Goal: Information Seeking & Learning: Learn about a topic

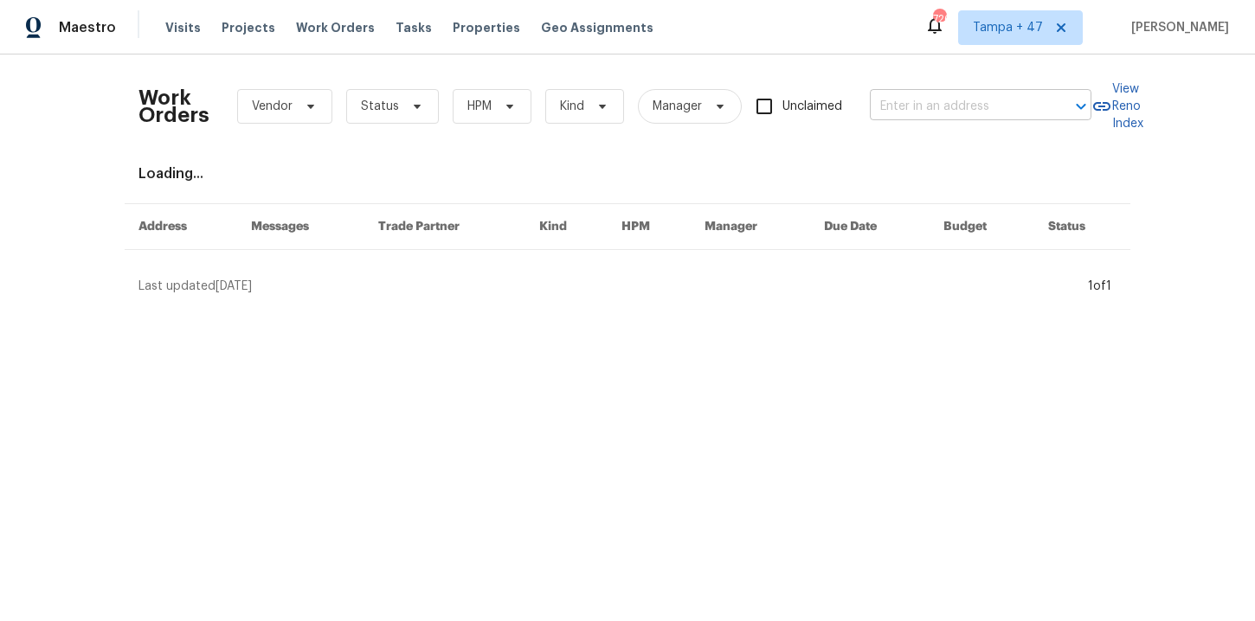
click at [903, 106] on input "text" at bounding box center [956, 106] width 173 height 27
paste input "[STREET_ADDRESS]"
type input "[STREET_ADDRESS]"
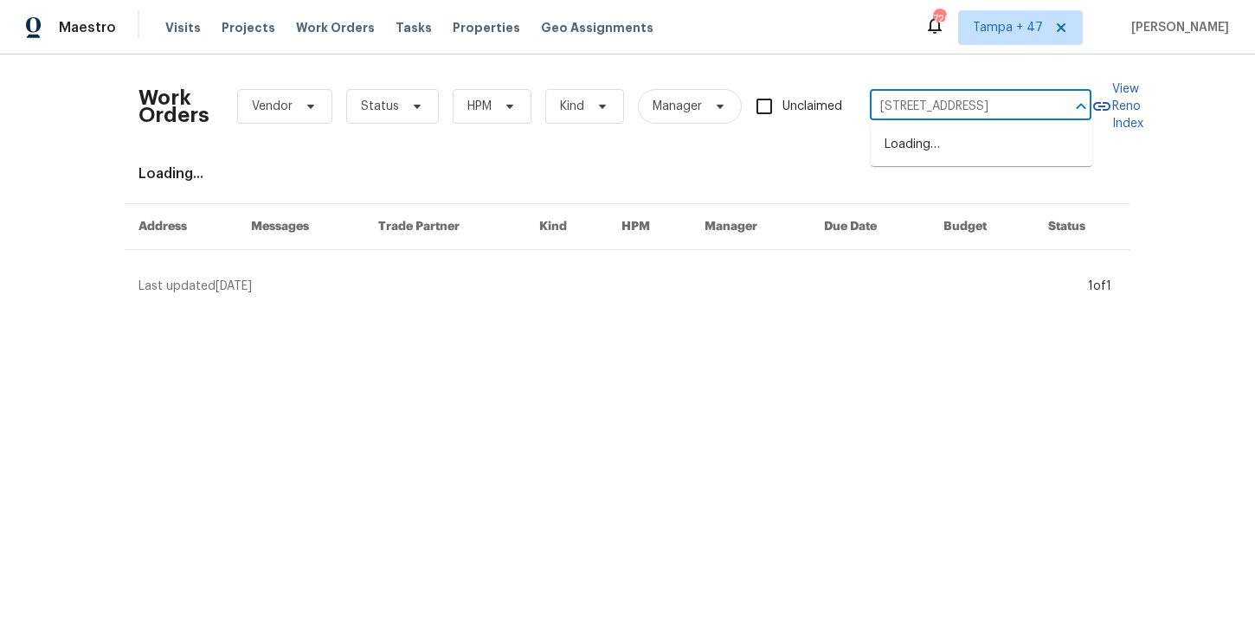
scroll to position [0, 35]
click at [929, 152] on li "[STREET_ADDRESS]" at bounding box center [982, 145] width 222 height 29
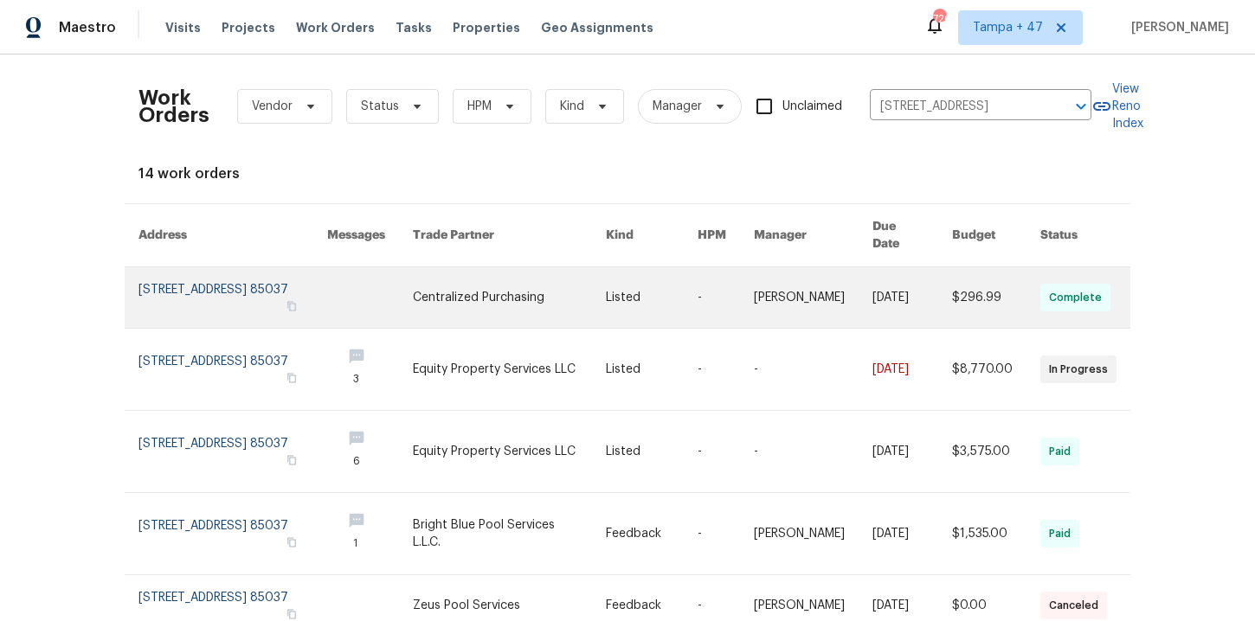
click at [209, 267] on link at bounding box center [232, 297] width 189 height 61
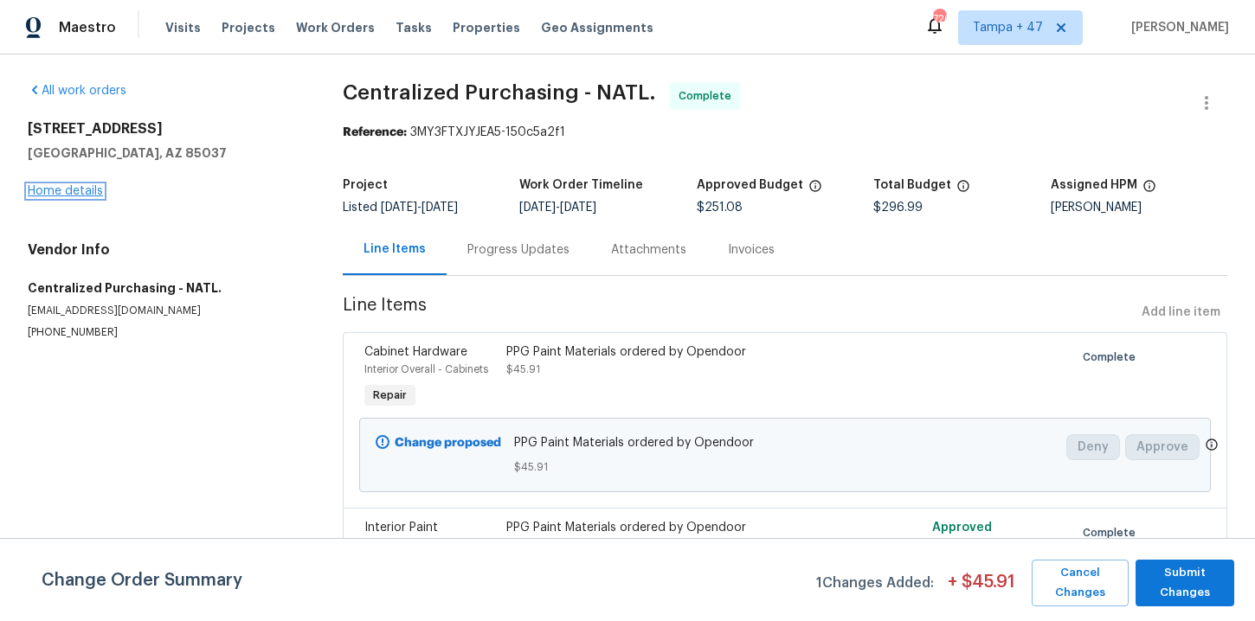
click at [70, 192] on link "Home details" at bounding box center [65, 191] width 75 height 12
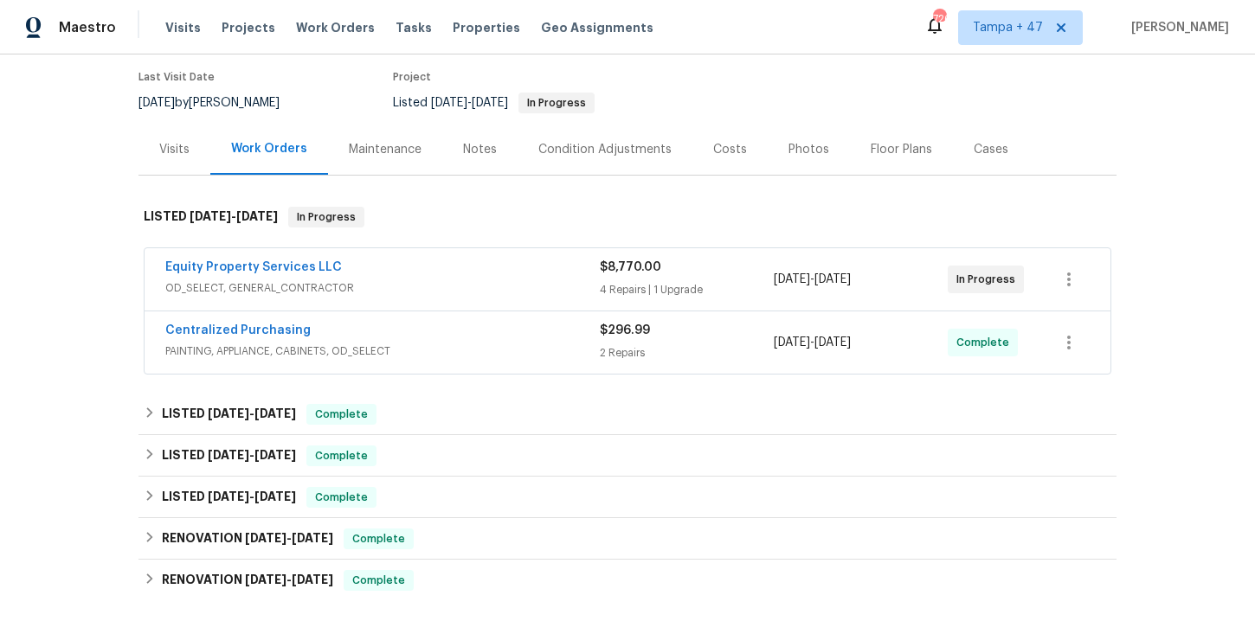
scroll to position [260, 0]
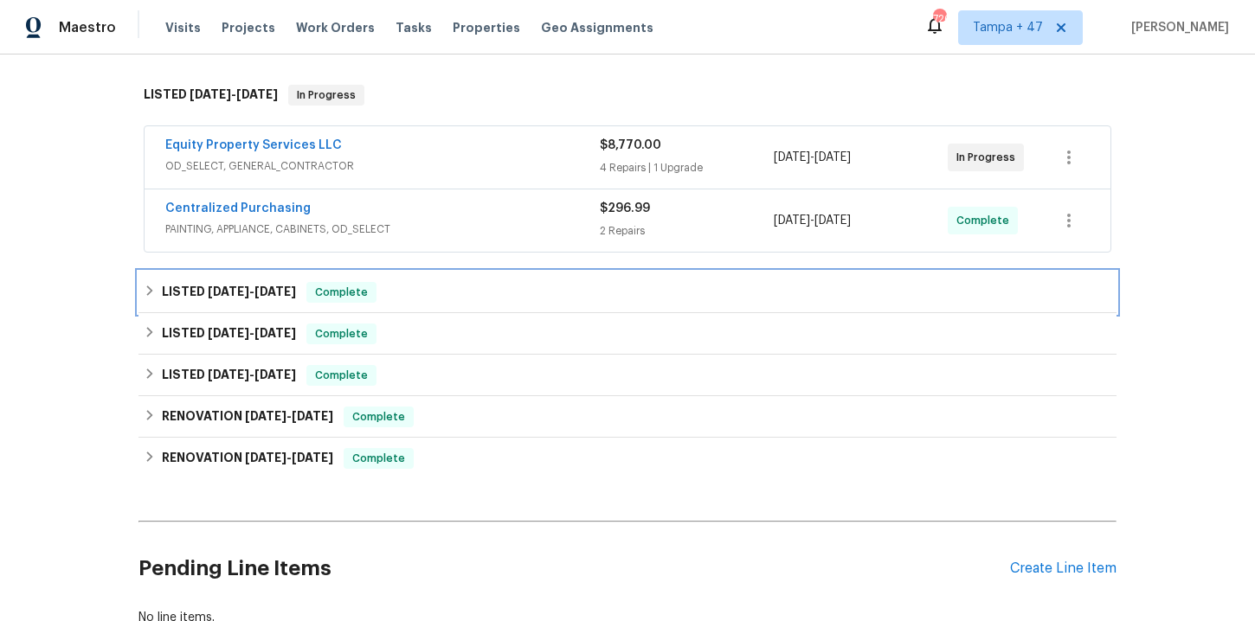
click at [474, 288] on div "LISTED [DATE] - [DATE] Complete" at bounding box center [628, 292] width 968 height 21
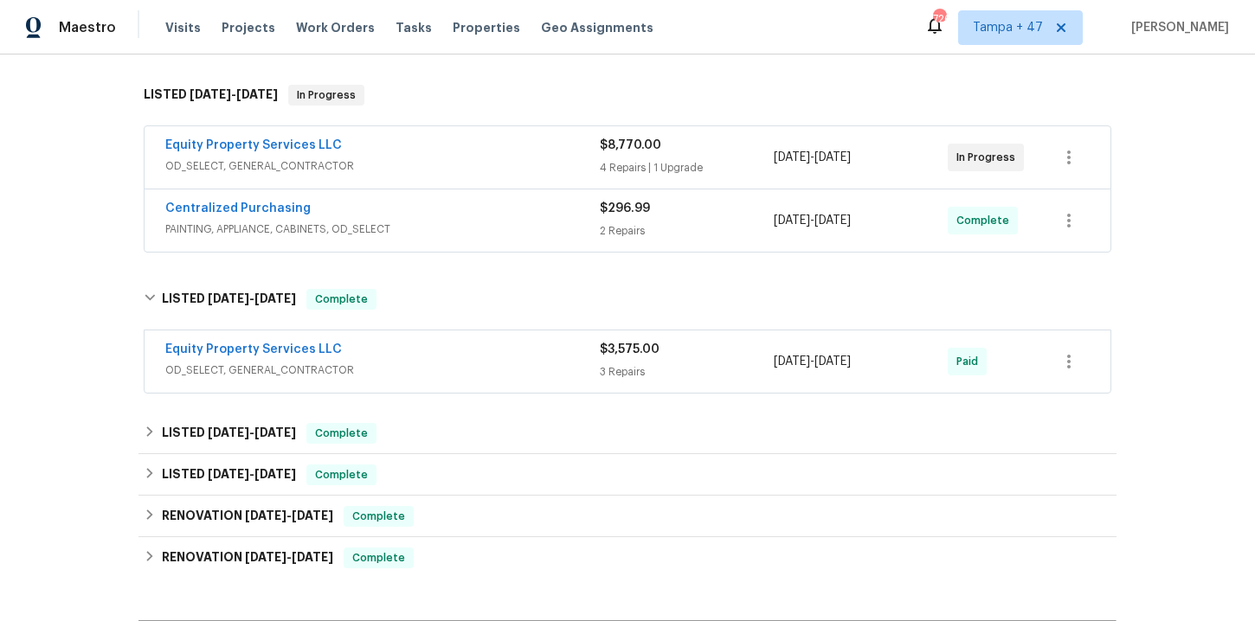
click at [490, 358] on div "Equity Property Services LLC" at bounding box center [382, 351] width 434 height 21
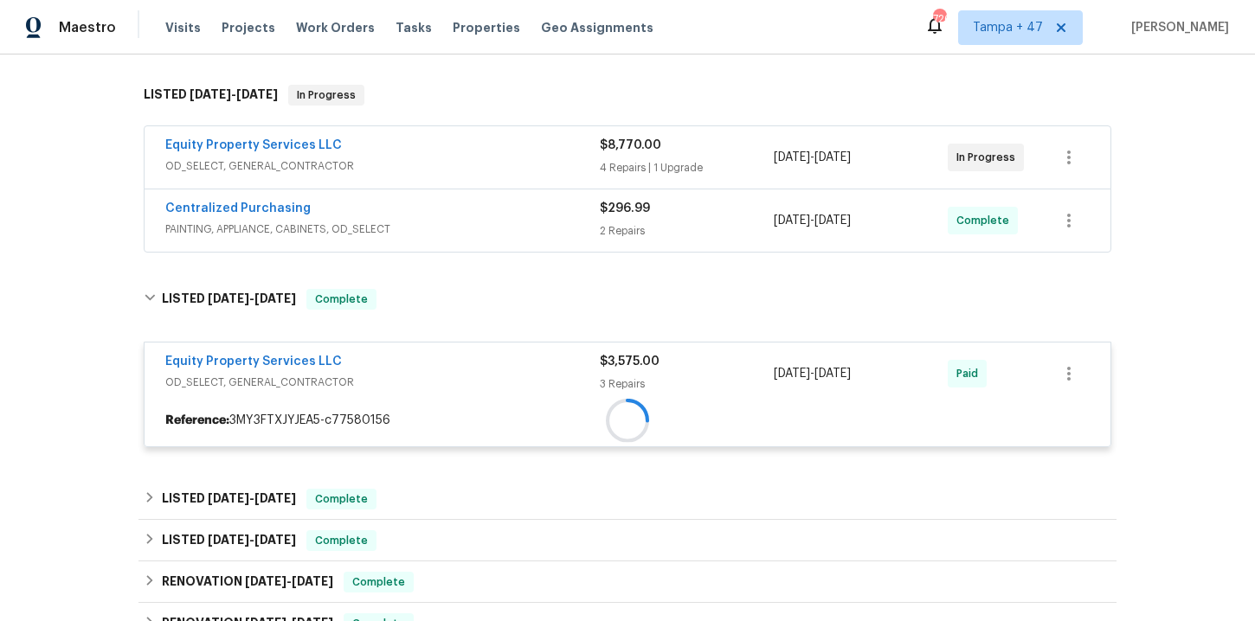
click at [464, 209] on div "Centralized Purchasing" at bounding box center [382, 210] width 434 height 21
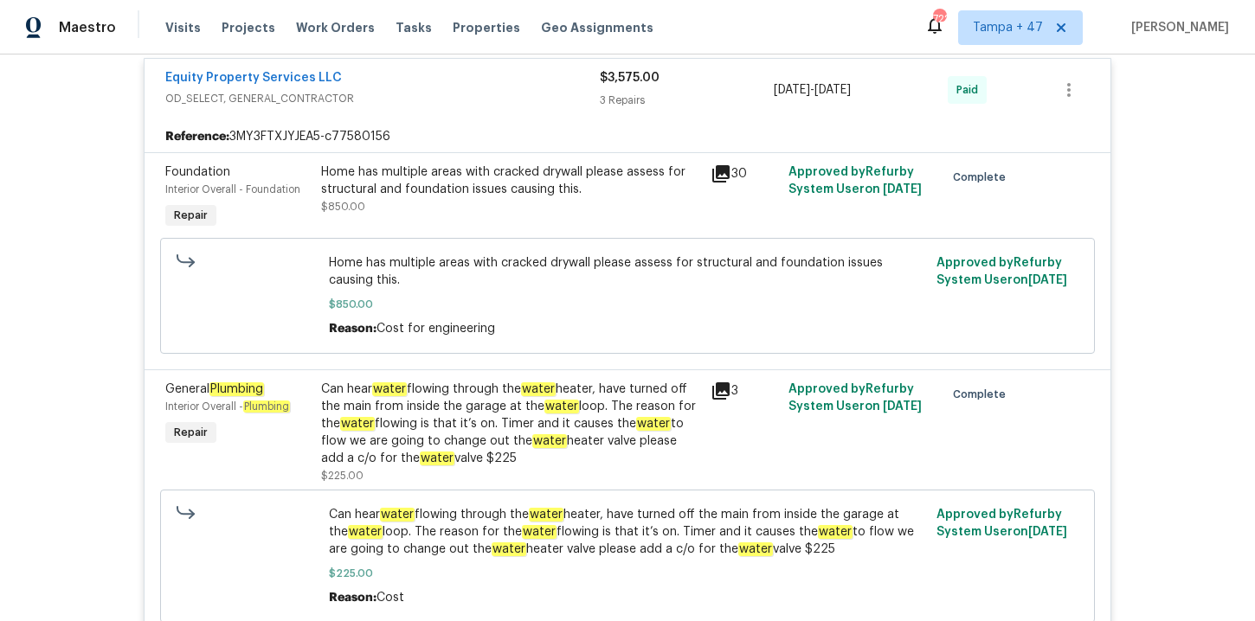
scroll to position [882, 0]
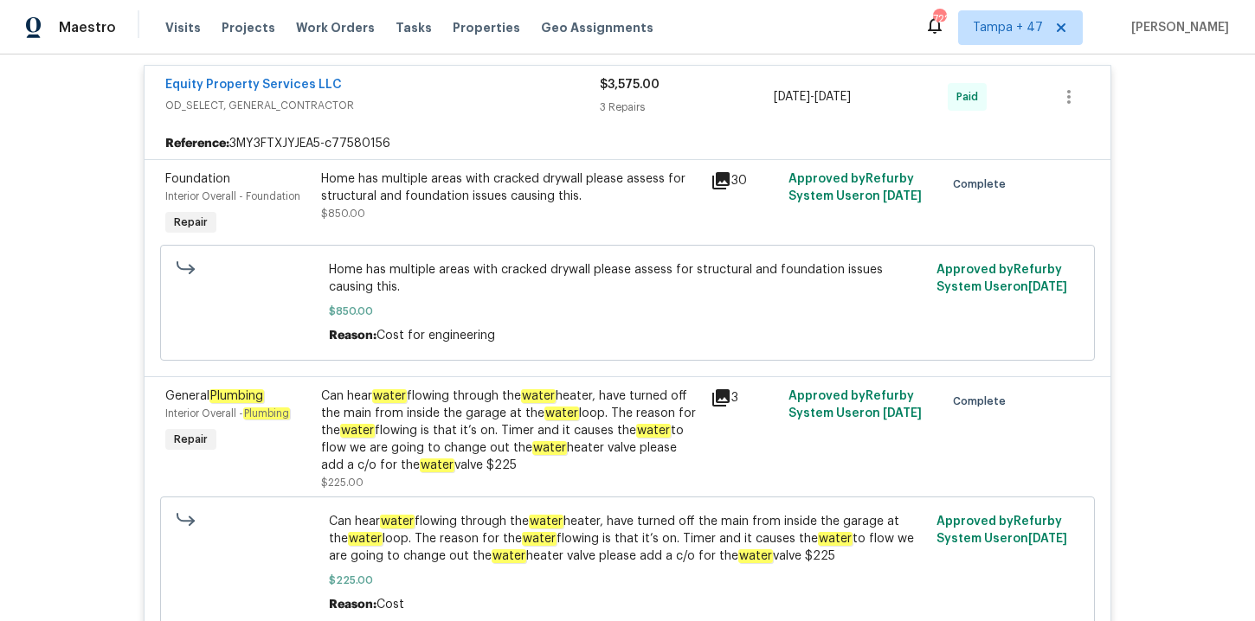
click at [575, 202] on div "Home has multiple areas with cracked drywall please assess for structural and f…" at bounding box center [510, 187] width 379 height 35
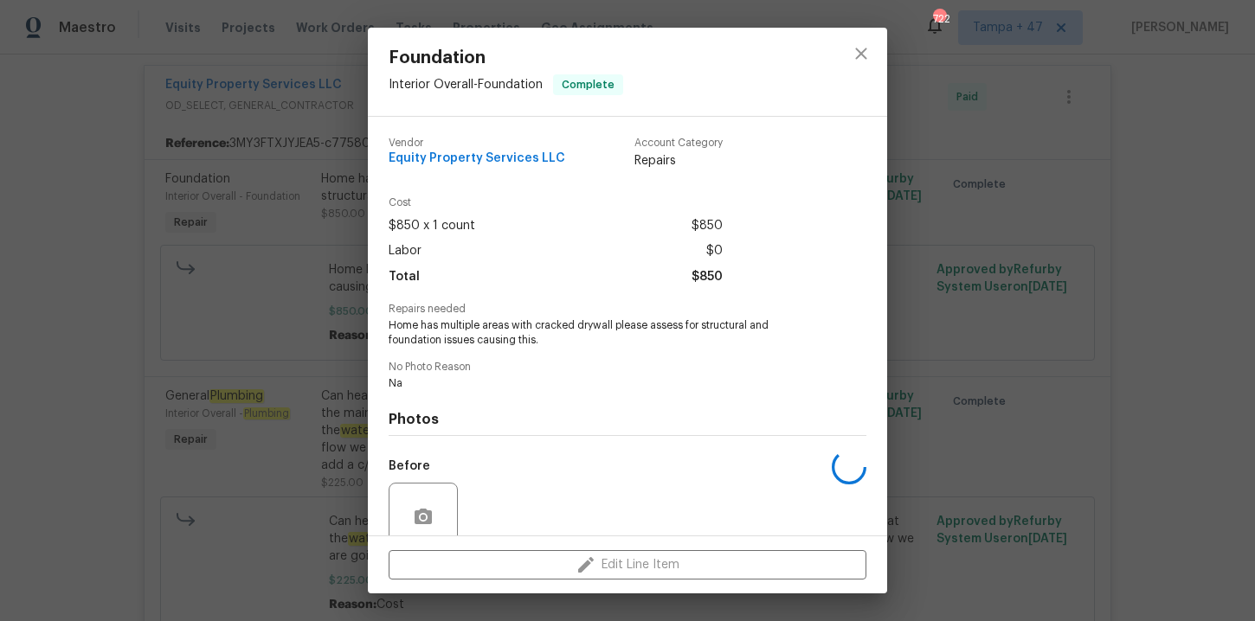
click at [575, 202] on span "Cost" at bounding box center [556, 202] width 334 height 11
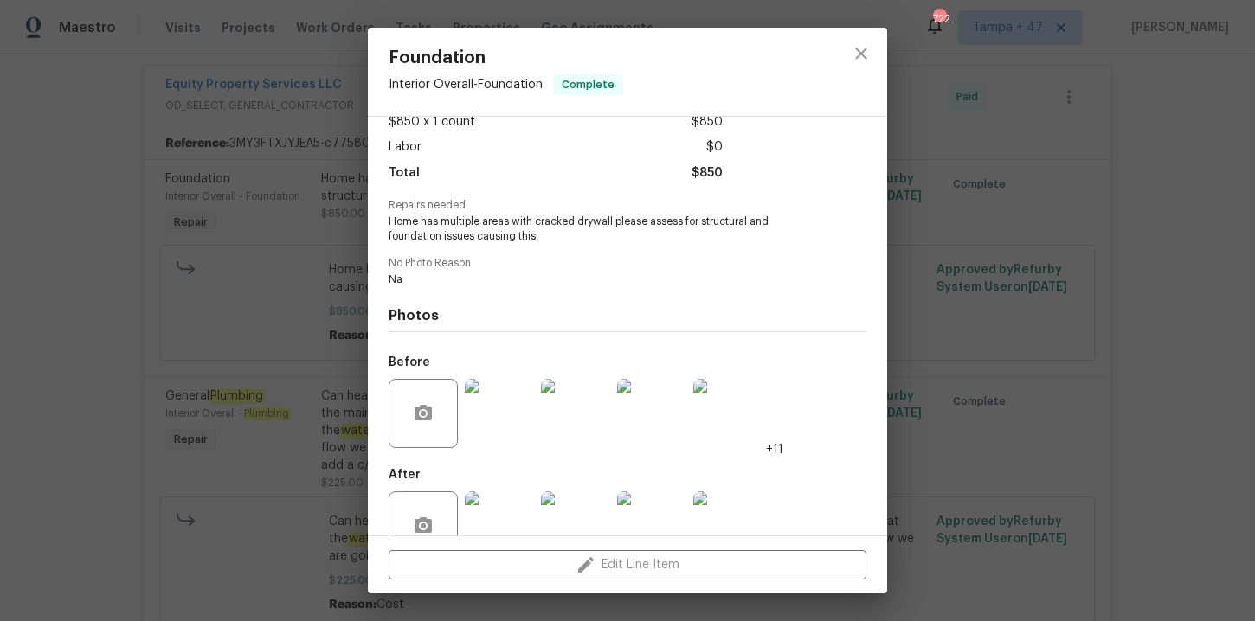
scroll to position [146, 0]
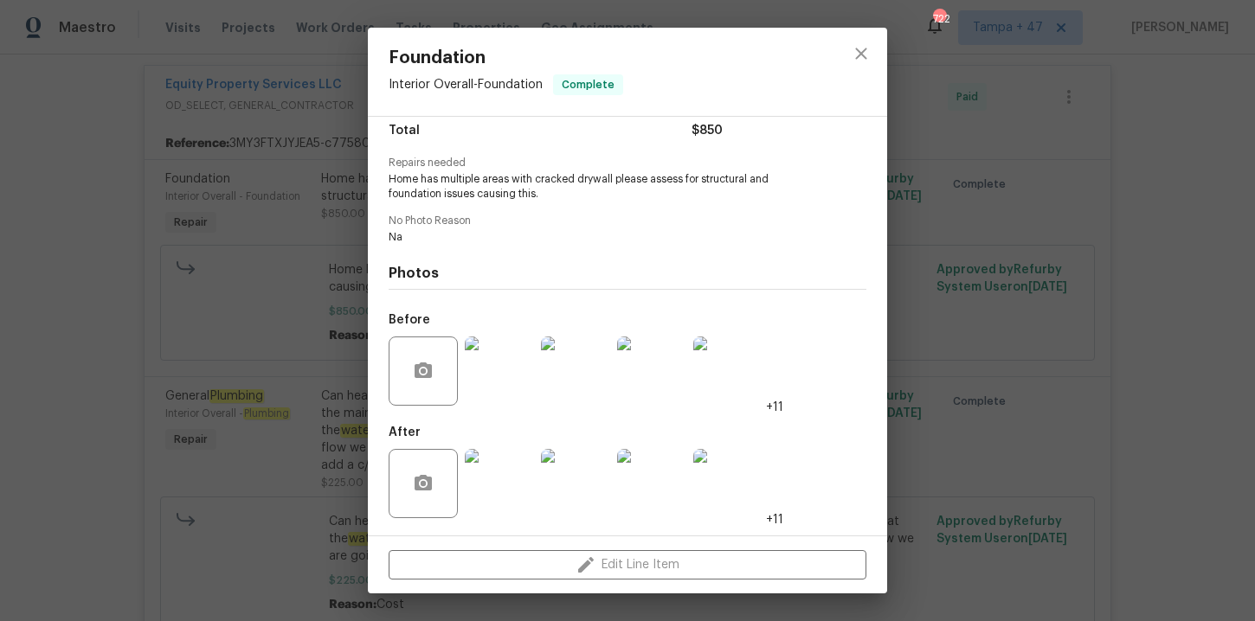
click at [497, 391] on img at bounding box center [499, 371] width 69 height 69
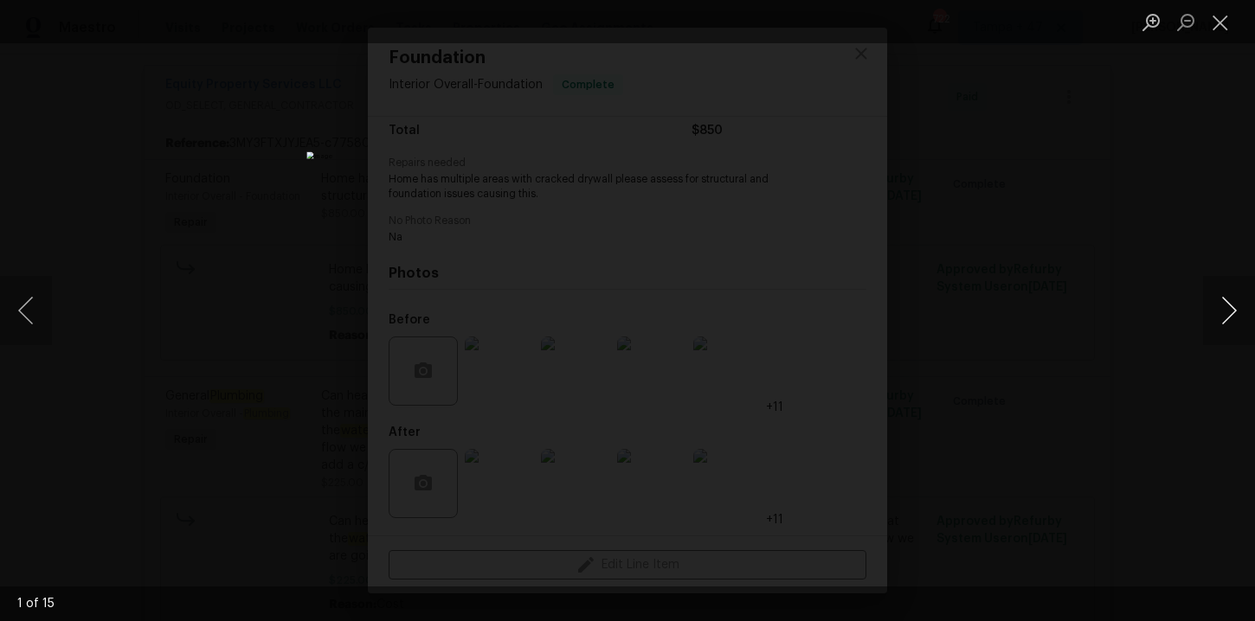
click at [1233, 309] on button "Next image" at bounding box center [1229, 310] width 52 height 69
click at [1219, 10] on button "Close lightbox" at bounding box center [1220, 22] width 35 height 30
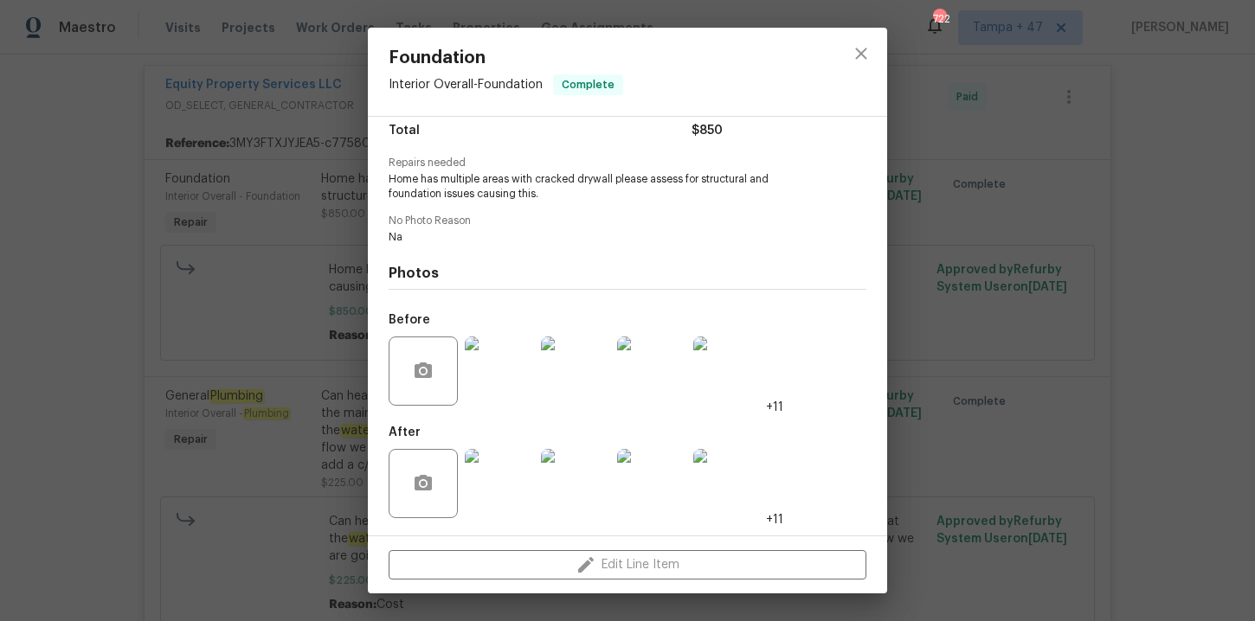
click at [1125, 181] on div "Foundation Interior Overall - Foundation Complete Vendor Equity Property Servic…" at bounding box center [627, 310] width 1255 height 621
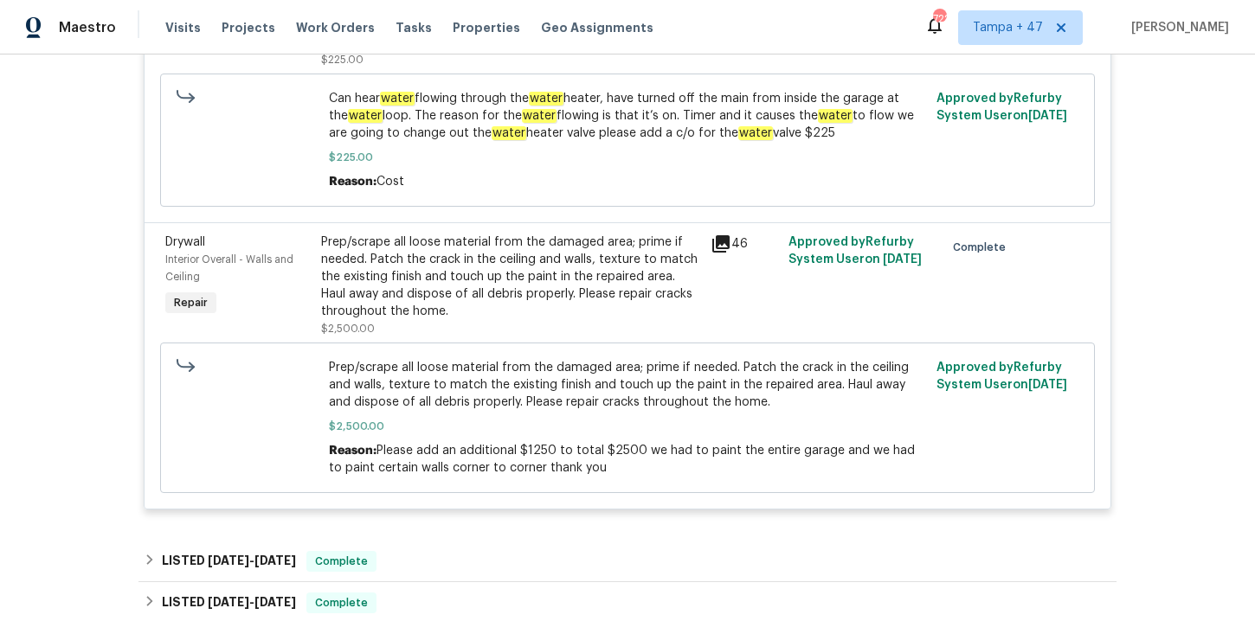
scroll to position [1659, 0]
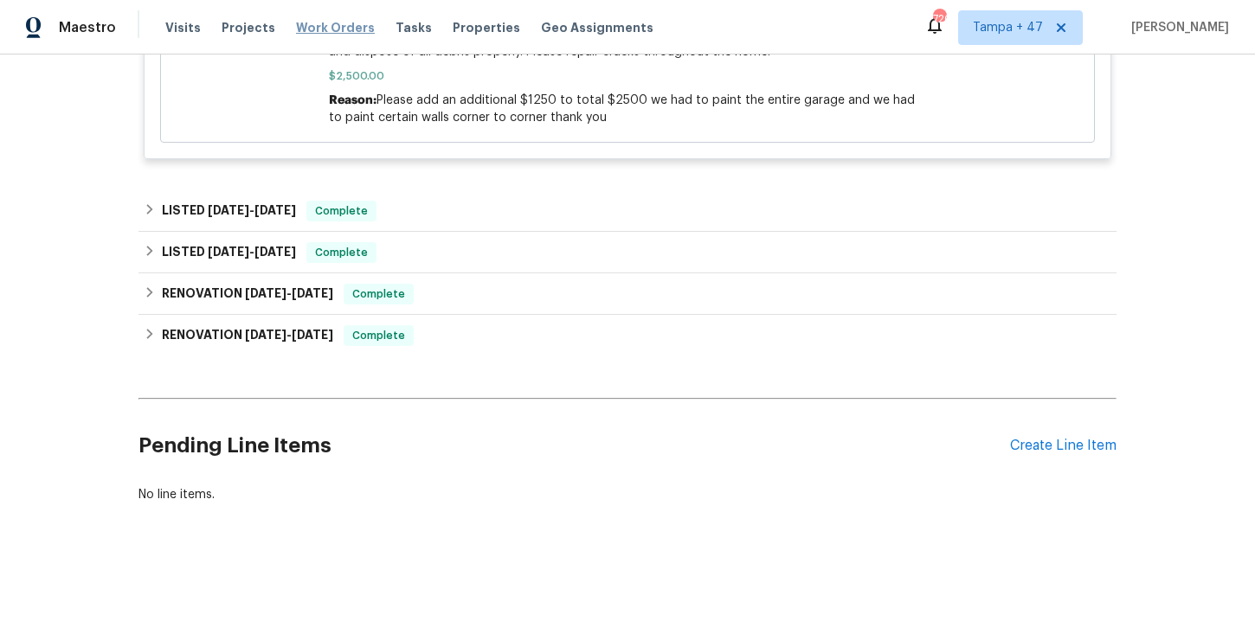
click at [314, 31] on span "Work Orders" at bounding box center [335, 27] width 79 height 17
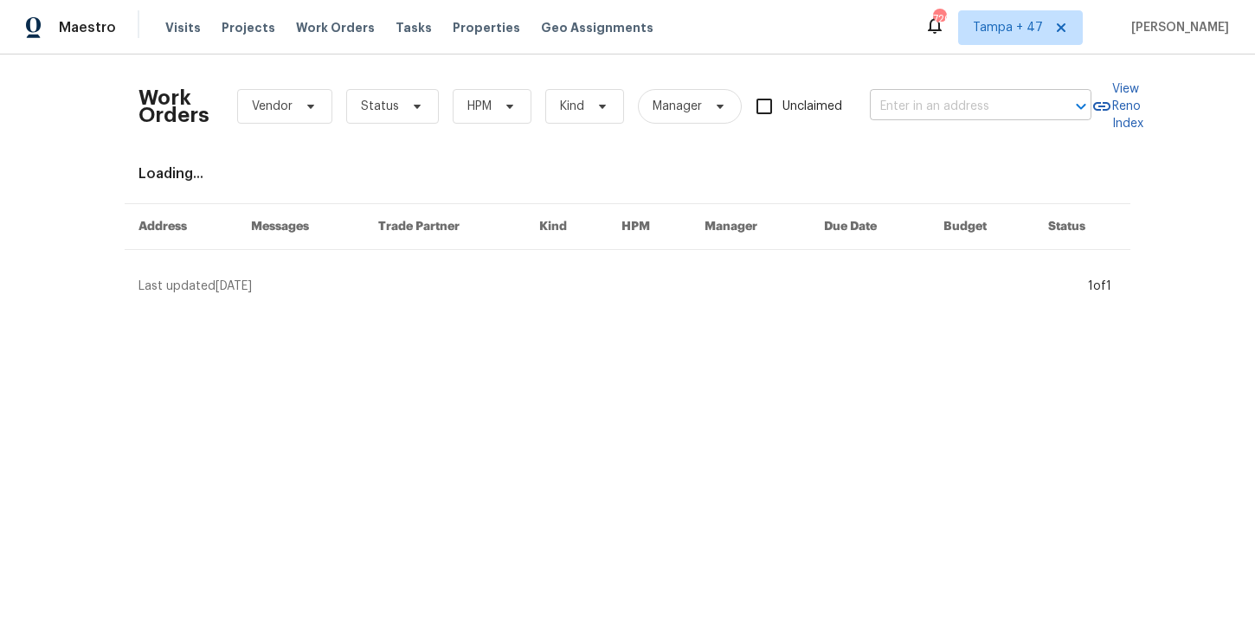
click at [976, 104] on input "text" at bounding box center [956, 106] width 173 height 27
paste input "[STREET_ADDRESS]"
type input "[STREET_ADDRESS]"
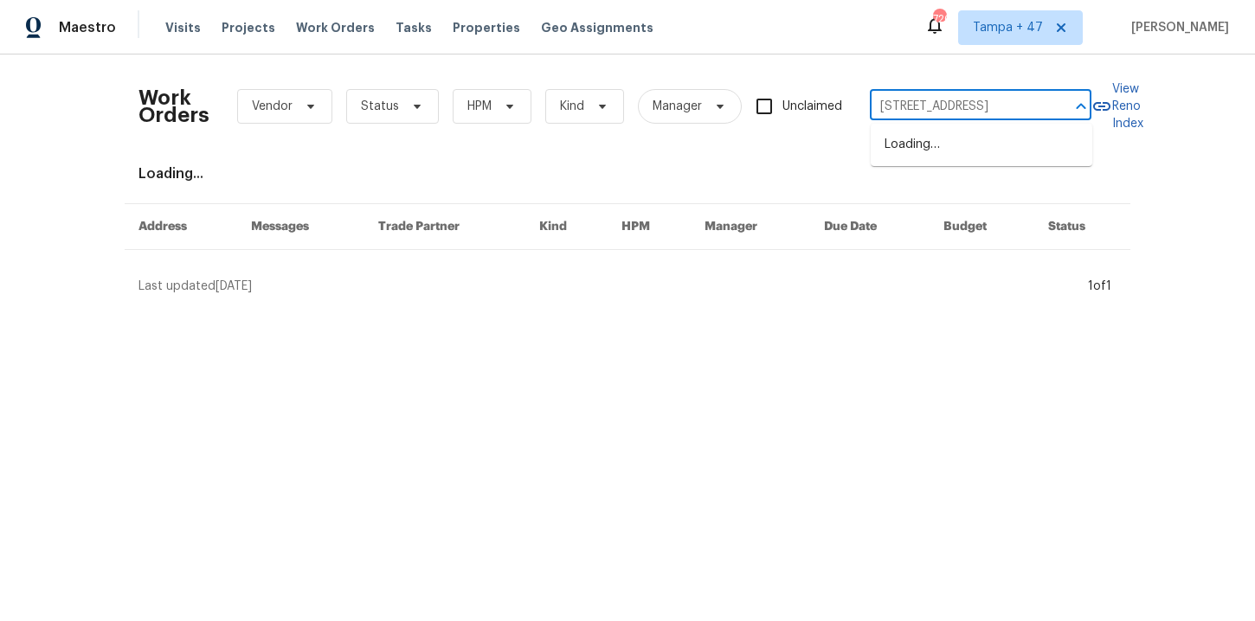
scroll to position [0, 73]
click at [964, 158] on li "[STREET_ADDRESS][PERSON_NAME]" at bounding box center [982, 154] width 222 height 47
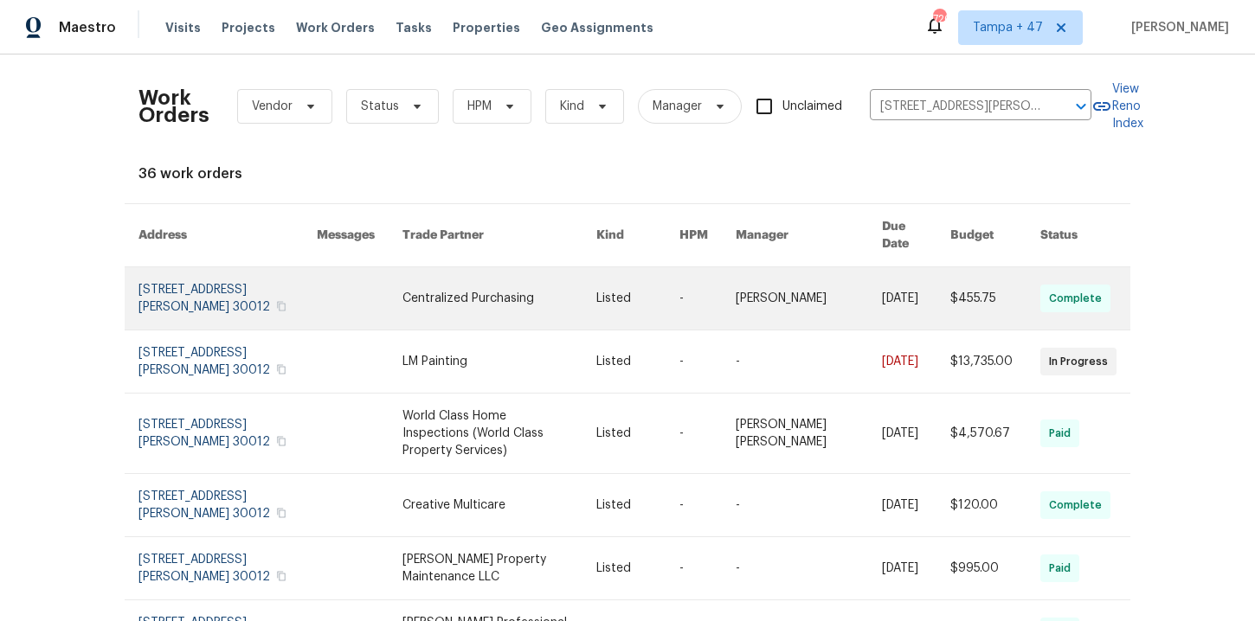
click at [214, 287] on link at bounding box center [227, 298] width 178 height 62
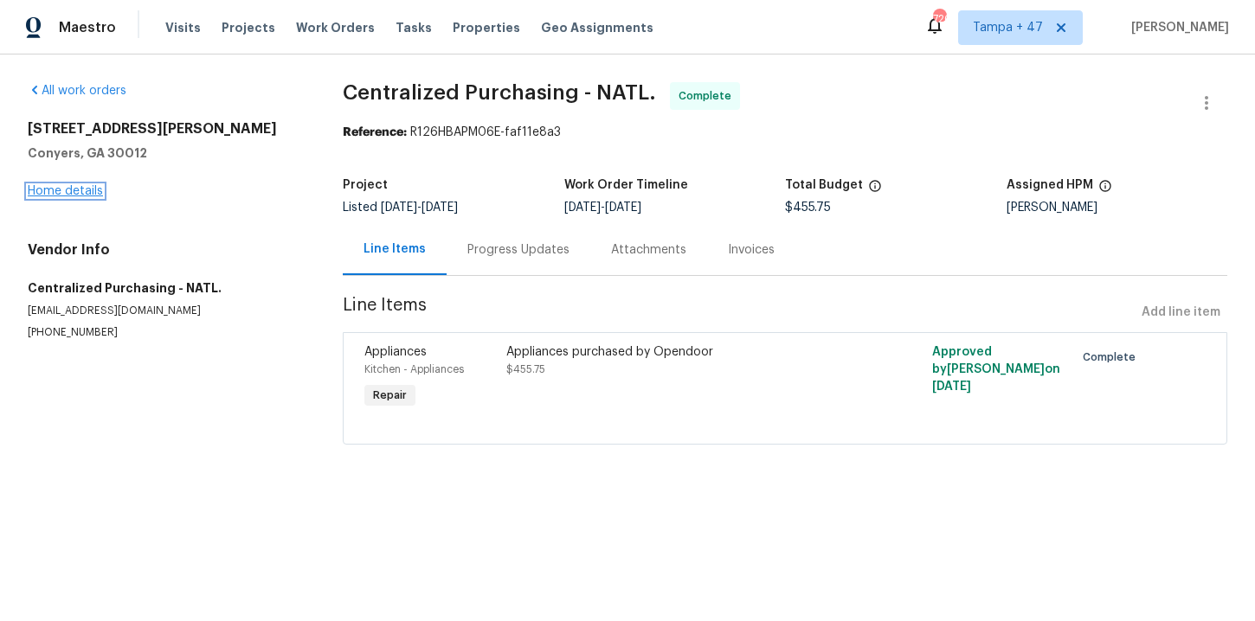
click at [90, 196] on link "Home details" at bounding box center [65, 191] width 75 height 12
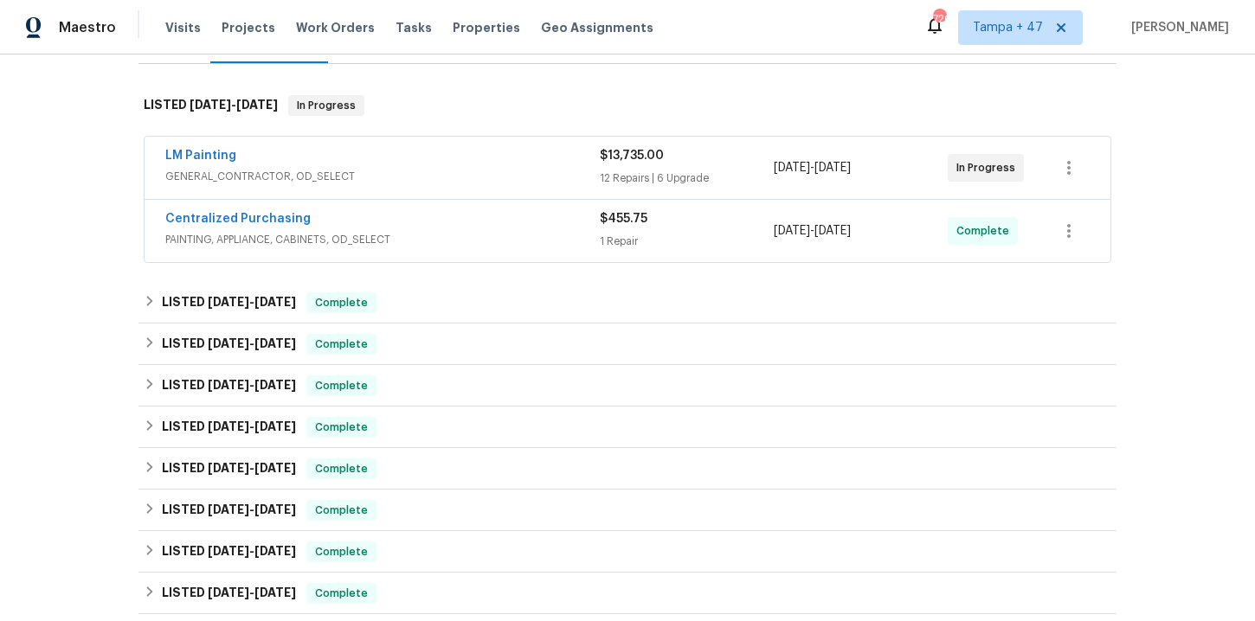
scroll to position [272, 0]
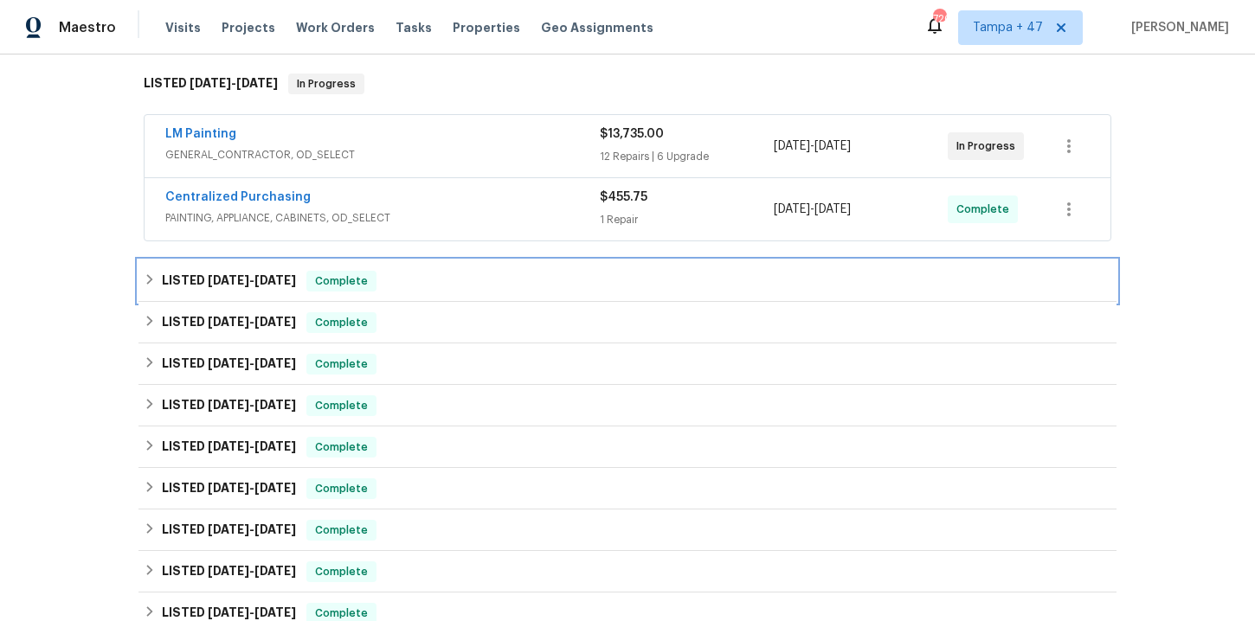
click at [454, 285] on div "LISTED [DATE] - [DATE] Complete" at bounding box center [628, 281] width 968 height 21
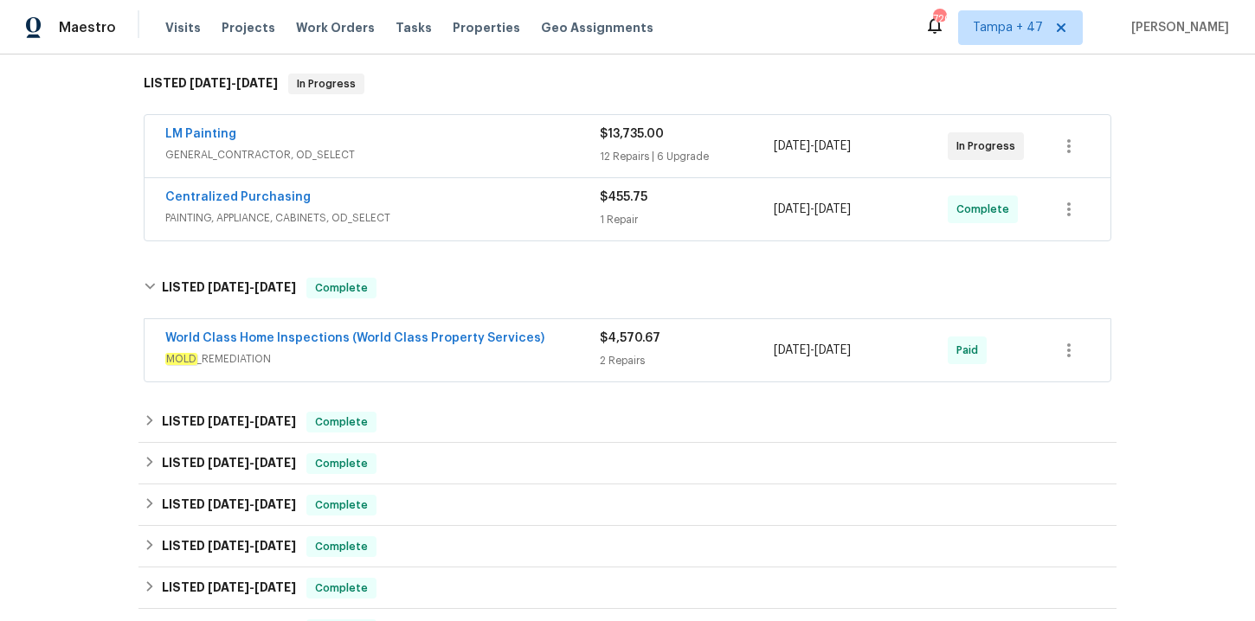
click at [472, 348] on div "World Class Home Inspections (World Class Property Services)" at bounding box center [382, 340] width 434 height 21
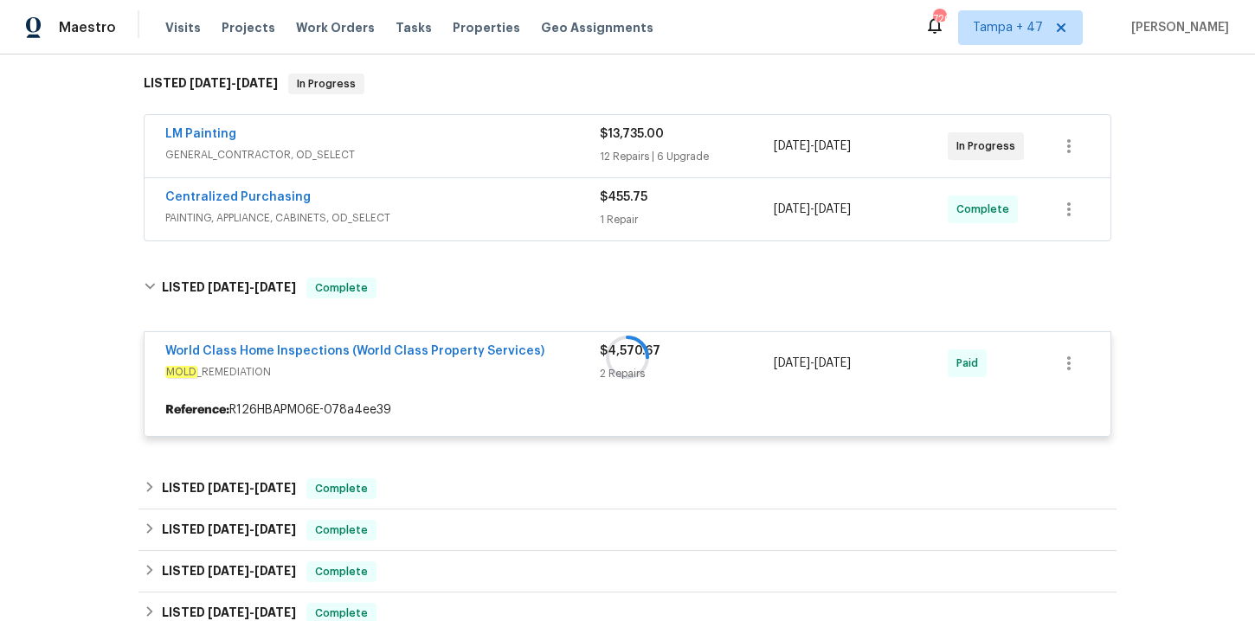
click at [467, 209] on div "Centralized Purchasing" at bounding box center [382, 199] width 434 height 21
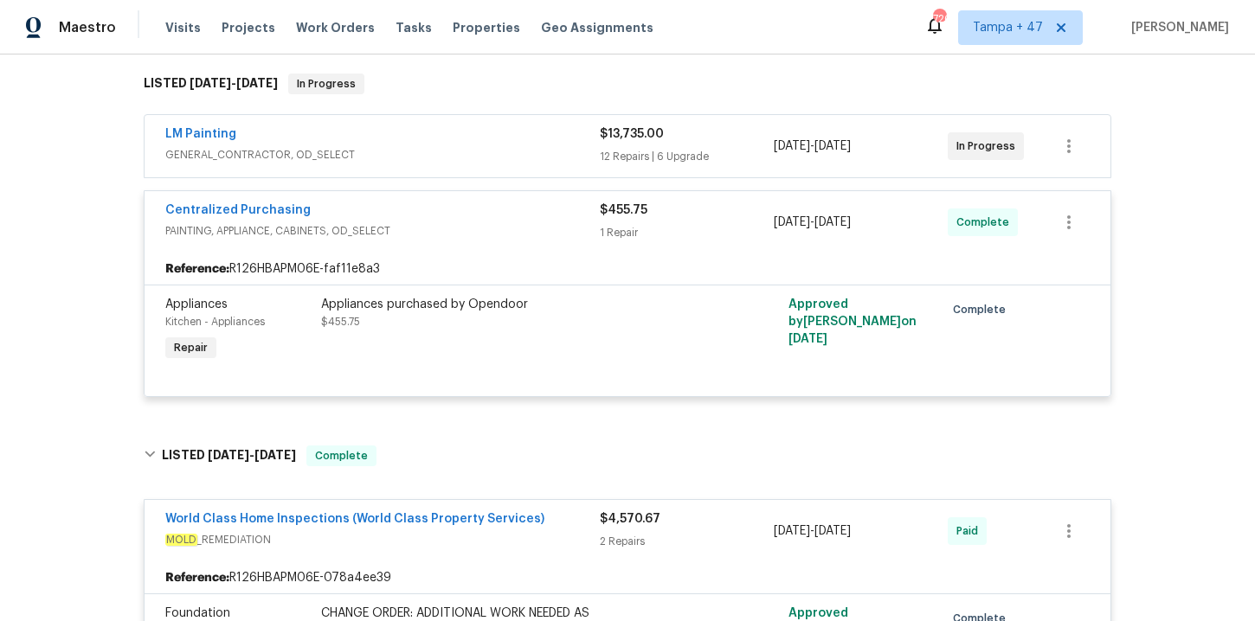
click at [470, 151] on span "GENERAL_CONTRACTOR, OD_SELECT" at bounding box center [382, 154] width 434 height 17
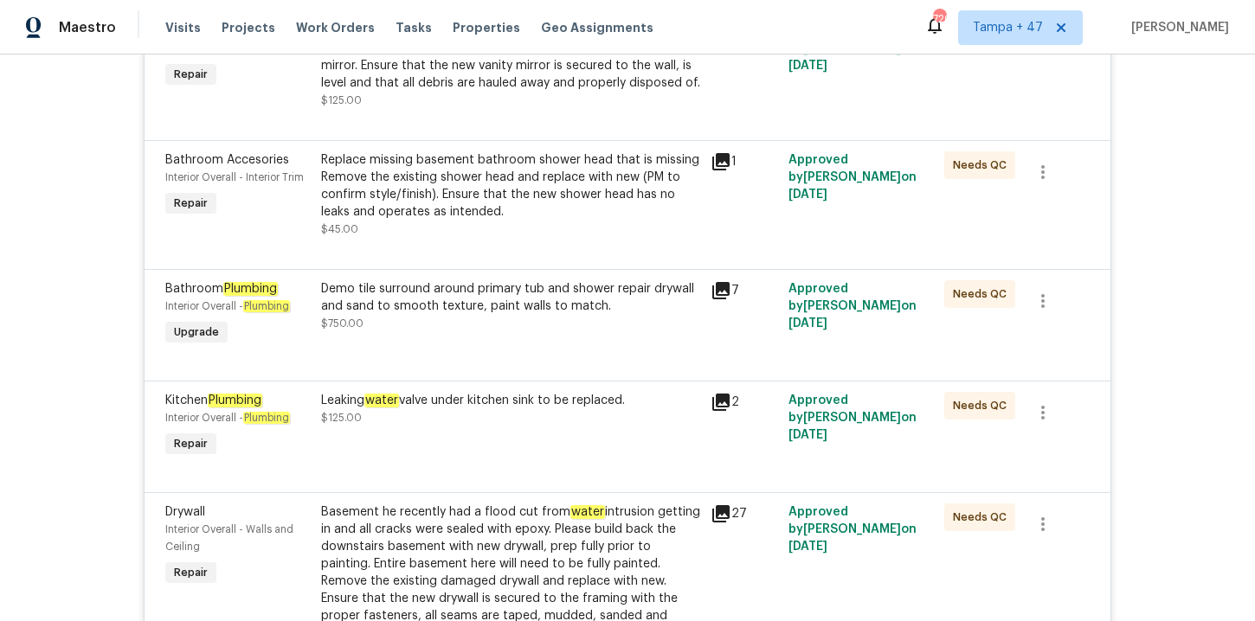
scroll to position [2199, 0]
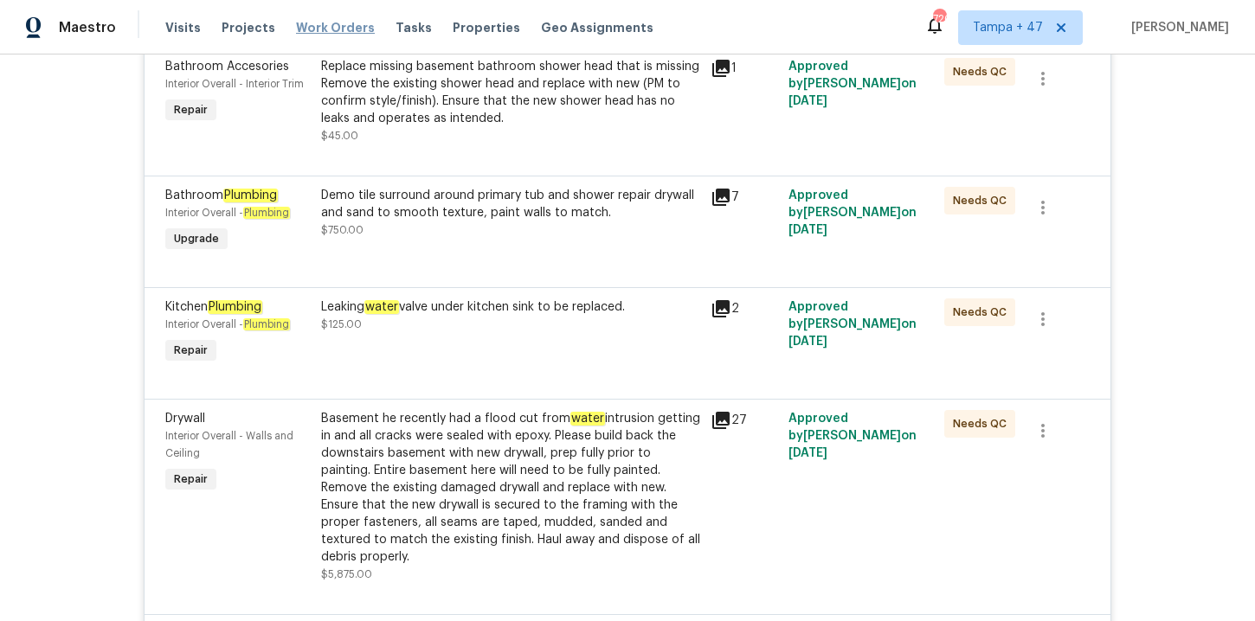
click at [338, 21] on span "Work Orders" at bounding box center [335, 27] width 79 height 17
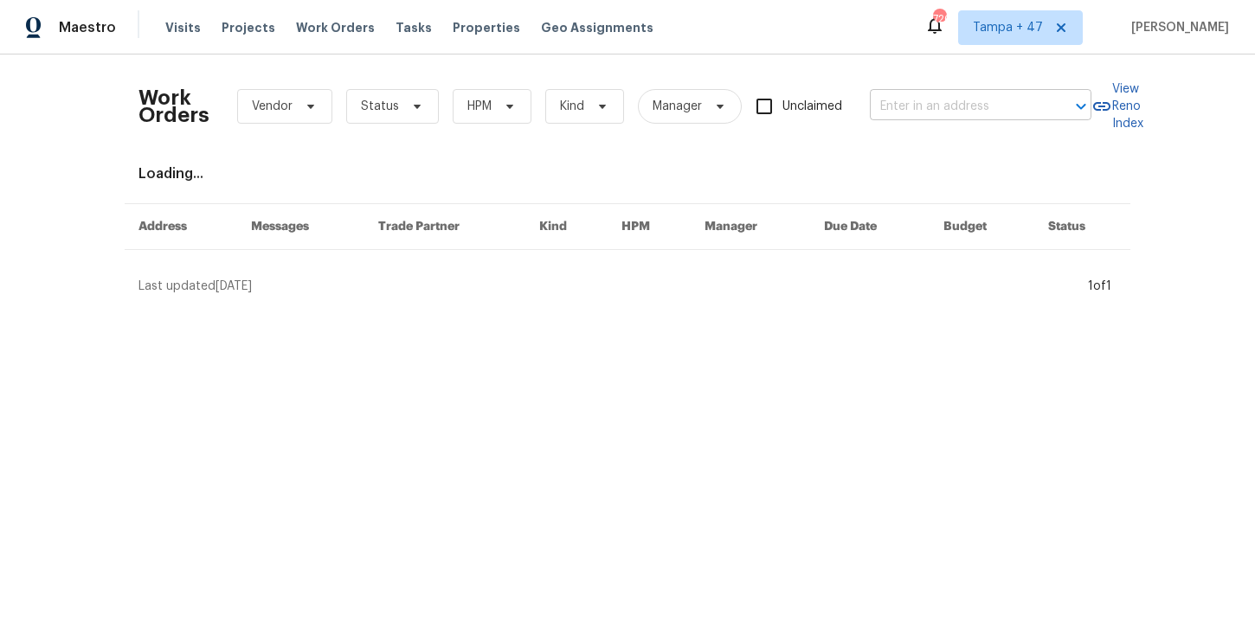
click at [919, 103] on input "text" at bounding box center [956, 106] width 173 height 27
paste input "[STREET_ADDRESS][US_STATE]"
type input "[STREET_ADDRESS][US_STATE]"
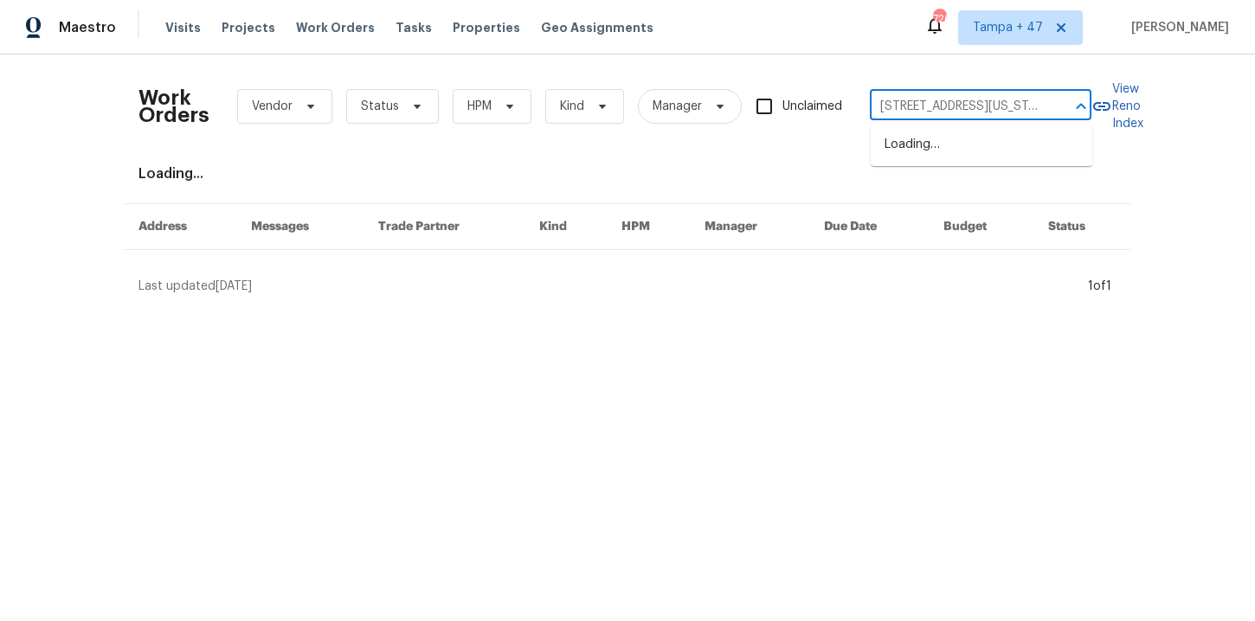
scroll to position [0, 73]
click at [929, 145] on li "[STREET_ADDRESS][US_STATE]" at bounding box center [982, 145] width 222 height 29
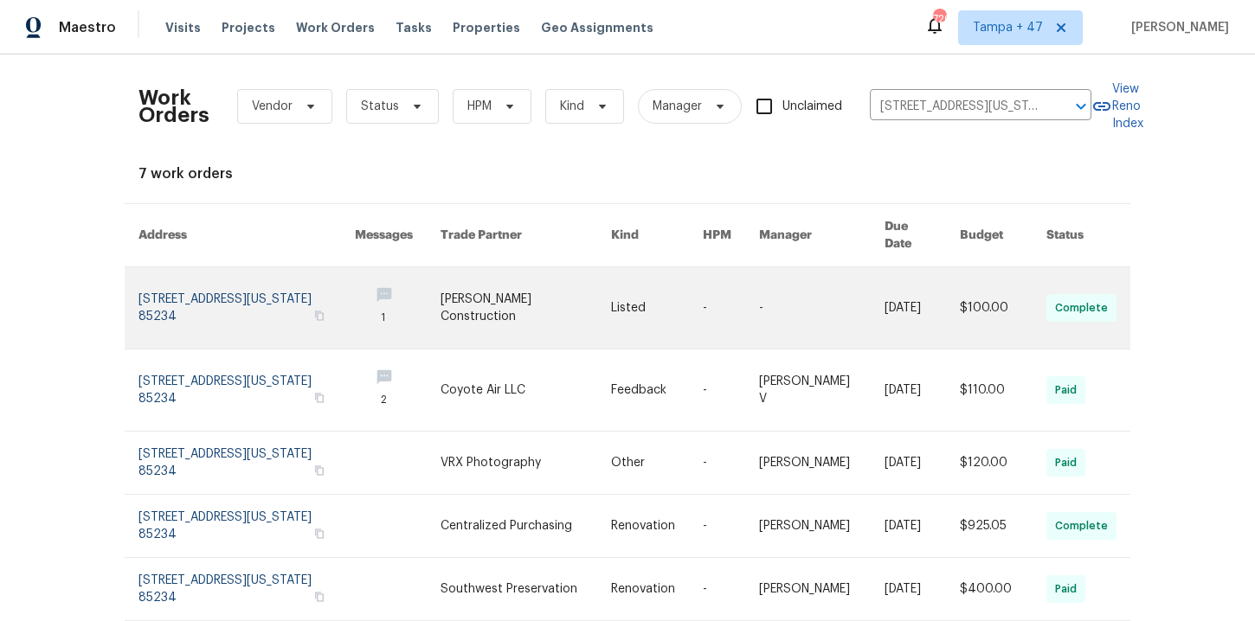
click at [227, 272] on link at bounding box center [246, 307] width 216 height 81
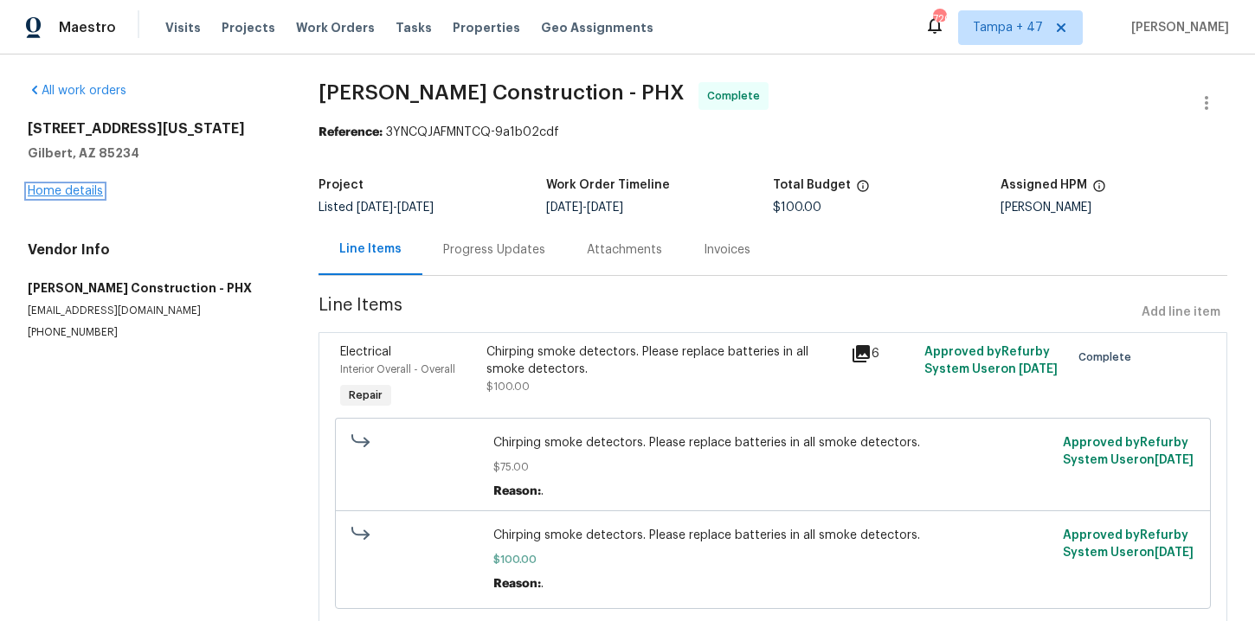
click at [82, 194] on link "Home details" at bounding box center [65, 191] width 75 height 12
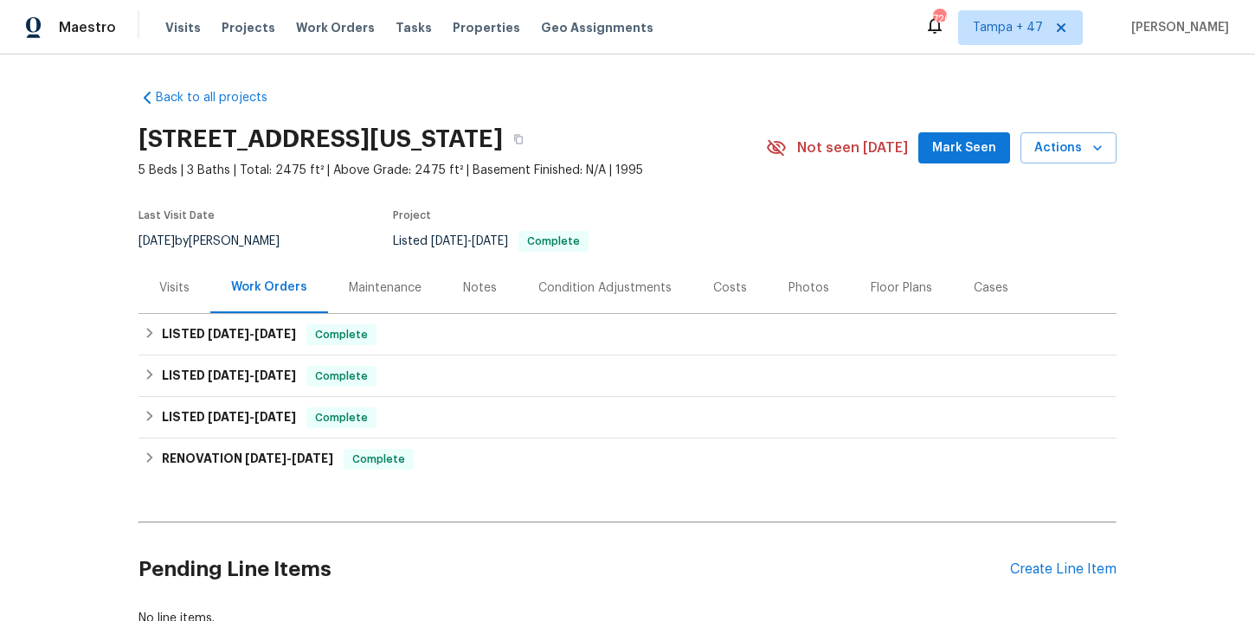
scroll to position [36, 0]
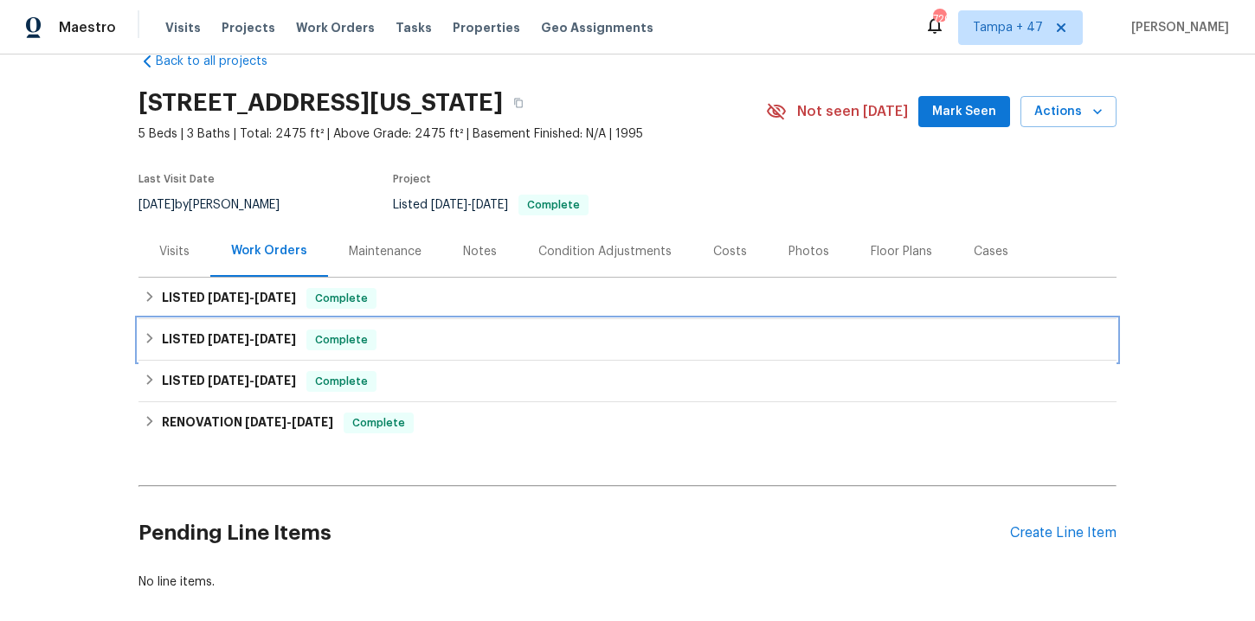
click at [485, 341] on div "LISTED [DATE] - [DATE] Complete" at bounding box center [628, 340] width 968 height 21
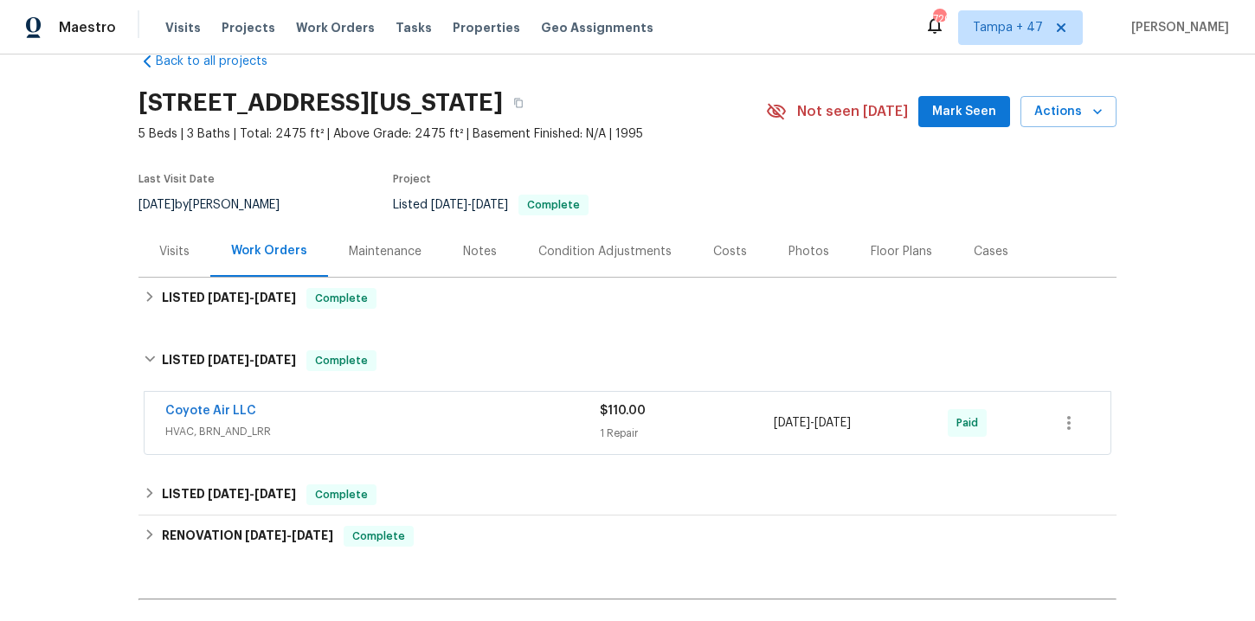
click at [491, 424] on span "HVAC, BRN_AND_LRR" at bounding box center [382, 431] width 434 height 17
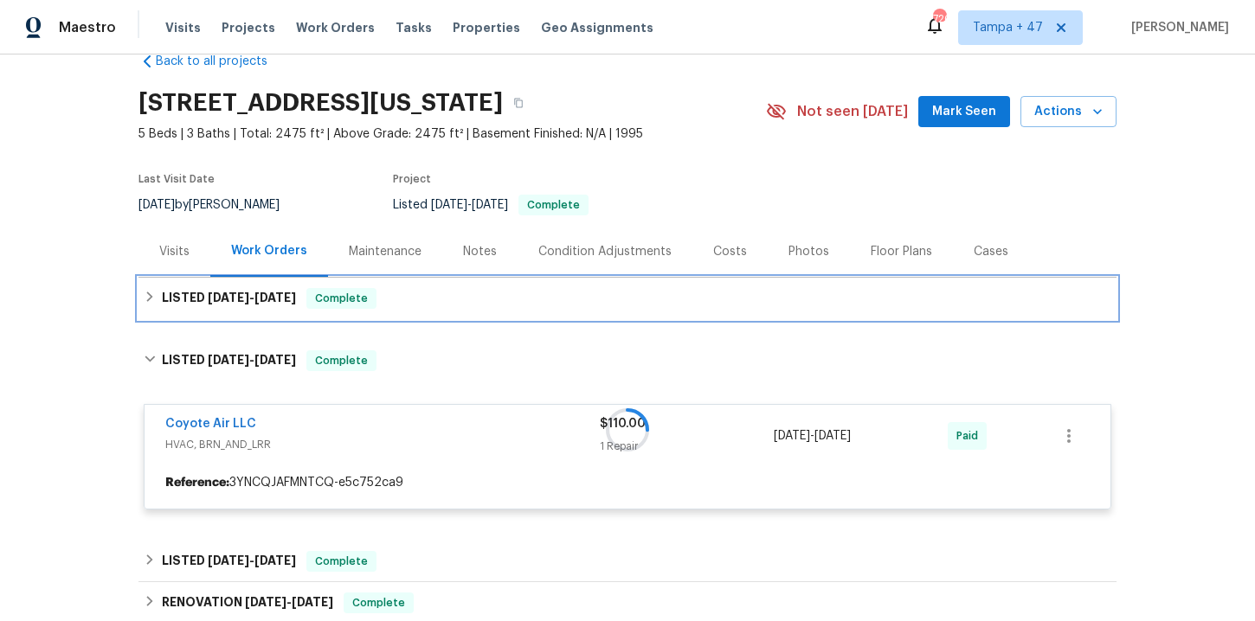
click at [460, 307] on div "LISTED [DATE] - [DATE] Complete" at bounding box center [628, 298] width 968 height 21
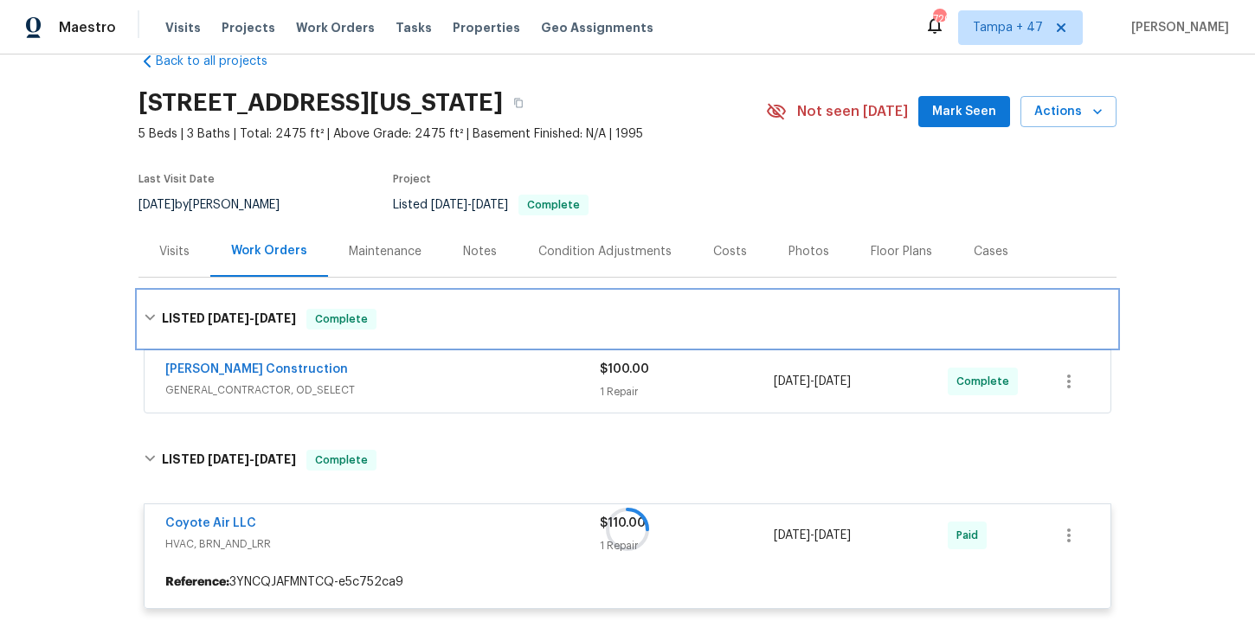
scroll to position [152, 0]
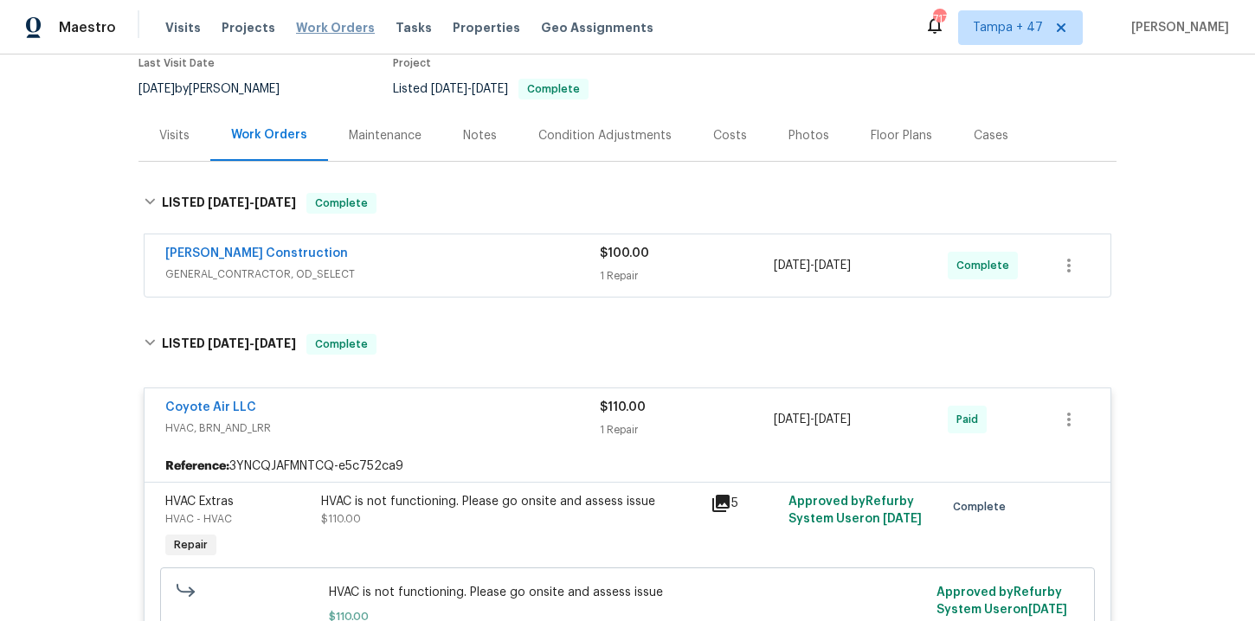
click at [303, 21] on span "Work Orders" at bounding box center [335, 27] width 79 height 17
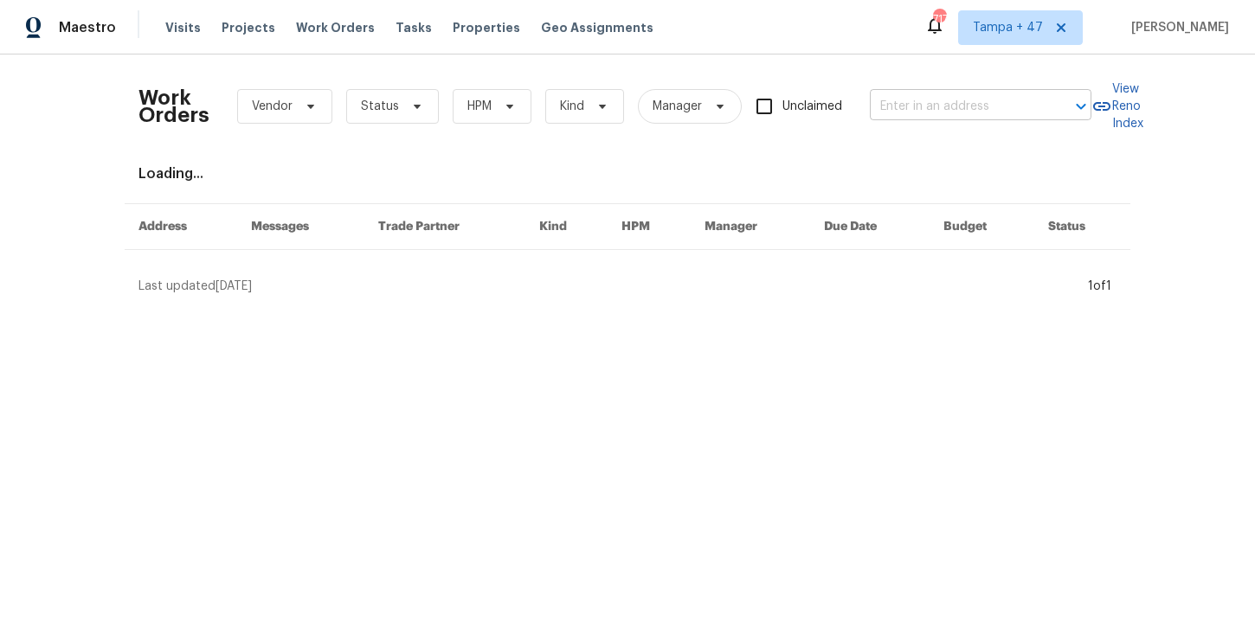
click at [995, 107] on input "text" at bounding box center [956, 106] width 173 height 27
paste input "[STREET_ADDRESS][US_STATE]"
type input "[STREET_ADDRESS][US_STATE]"
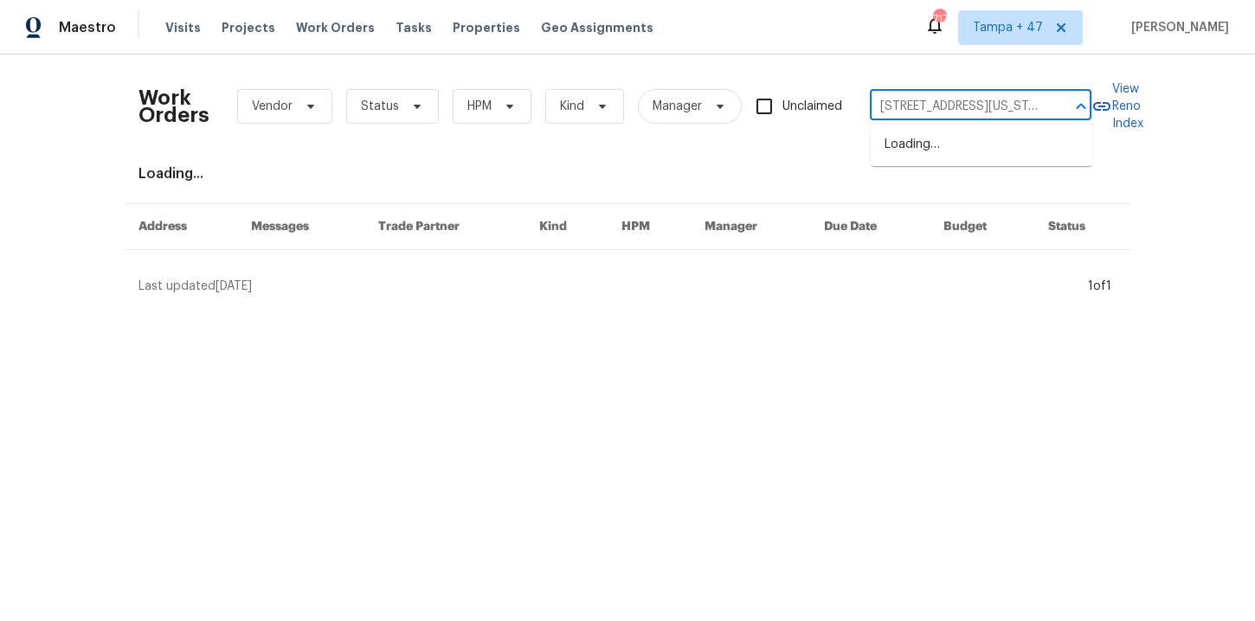
scroll to position [0, 84]
click at [995, 149] on li "[STREET_ADDRESS][US_STATE]" at bounding box center [982, 145] width 222 height 29
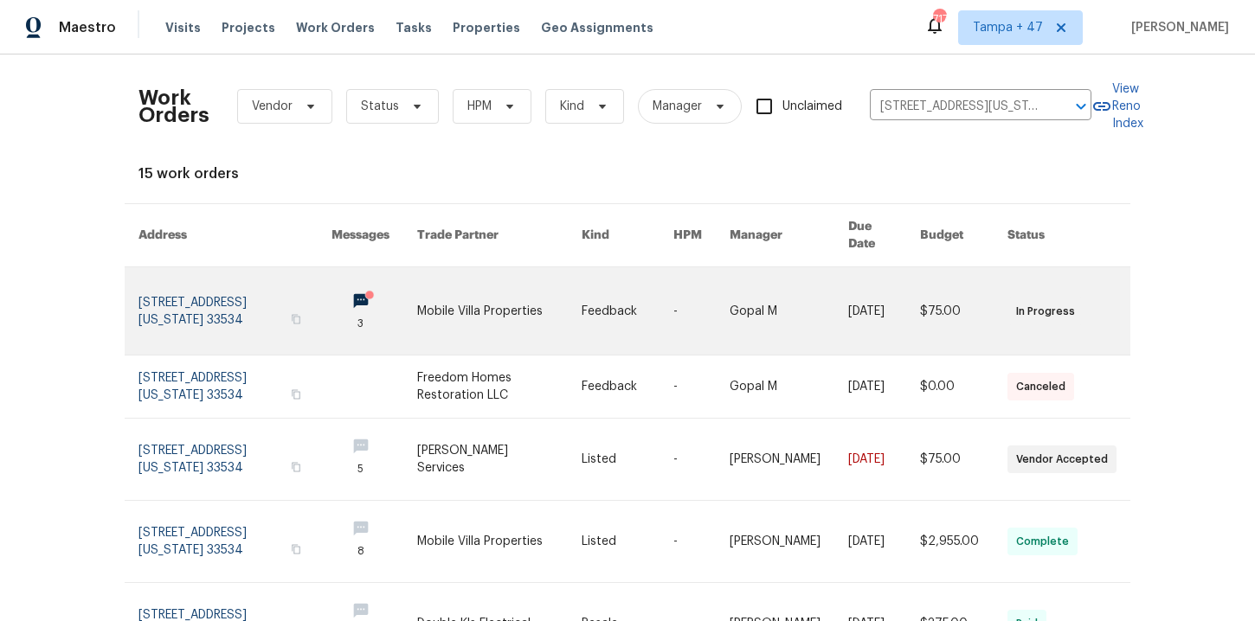
click at [239, 300] on link at bounding box center [234, 310] width 193 height 87
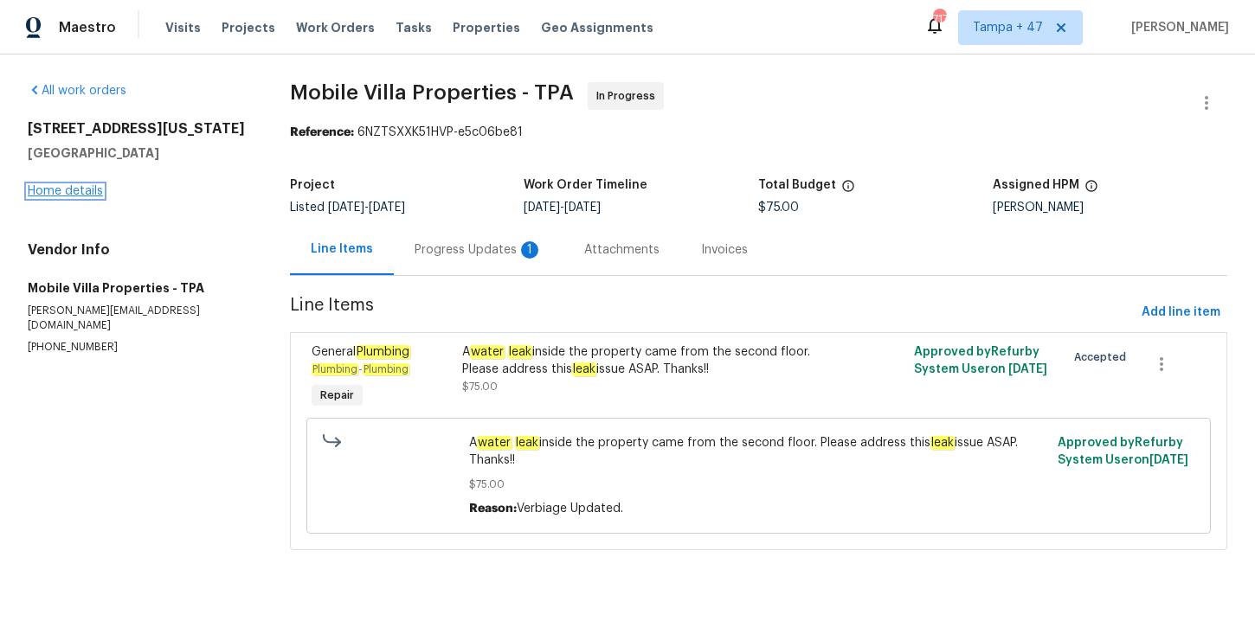
click at [92, 190] on link "Home details" at bounding box center [65, 191] width 75 height 12
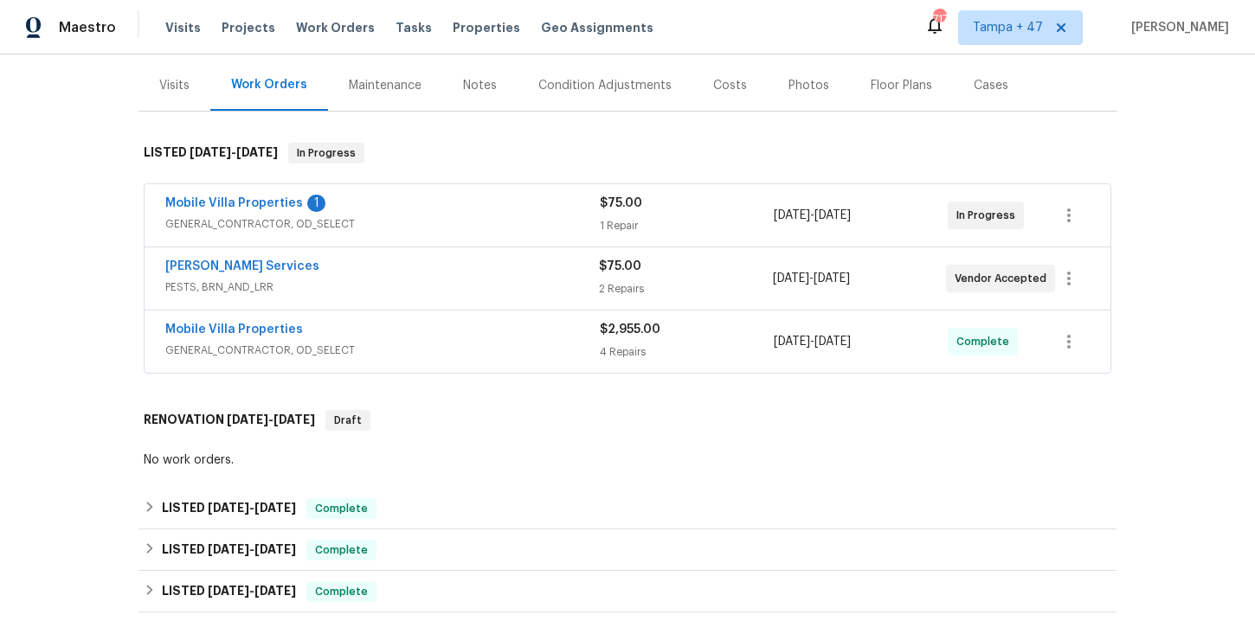
scroll to position [232, 0]
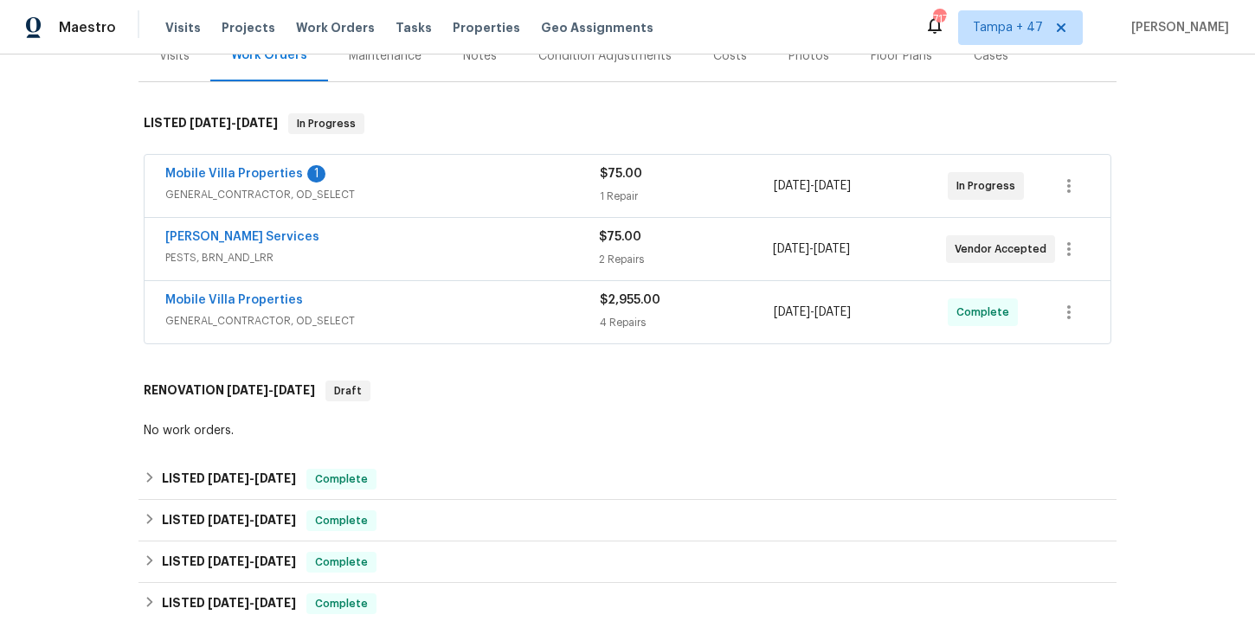
click at [428, 308] on div "Mobile Villa Properties" at bounding box center [382, 302] width 434 height 21
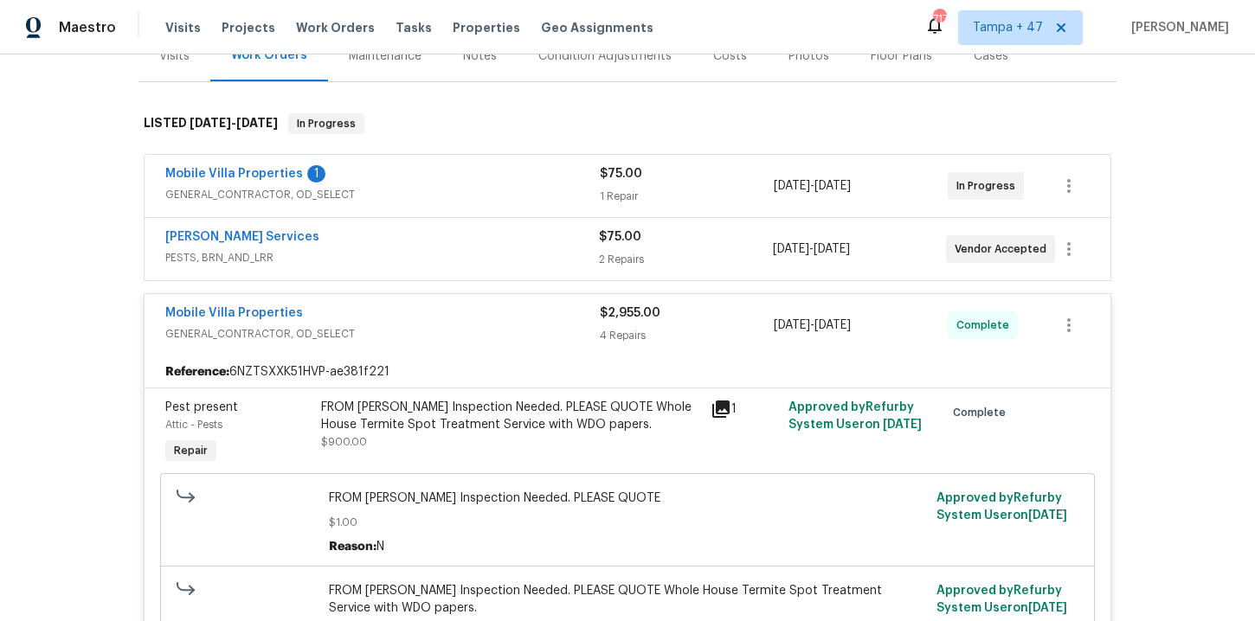
scroll to position [239, 0]
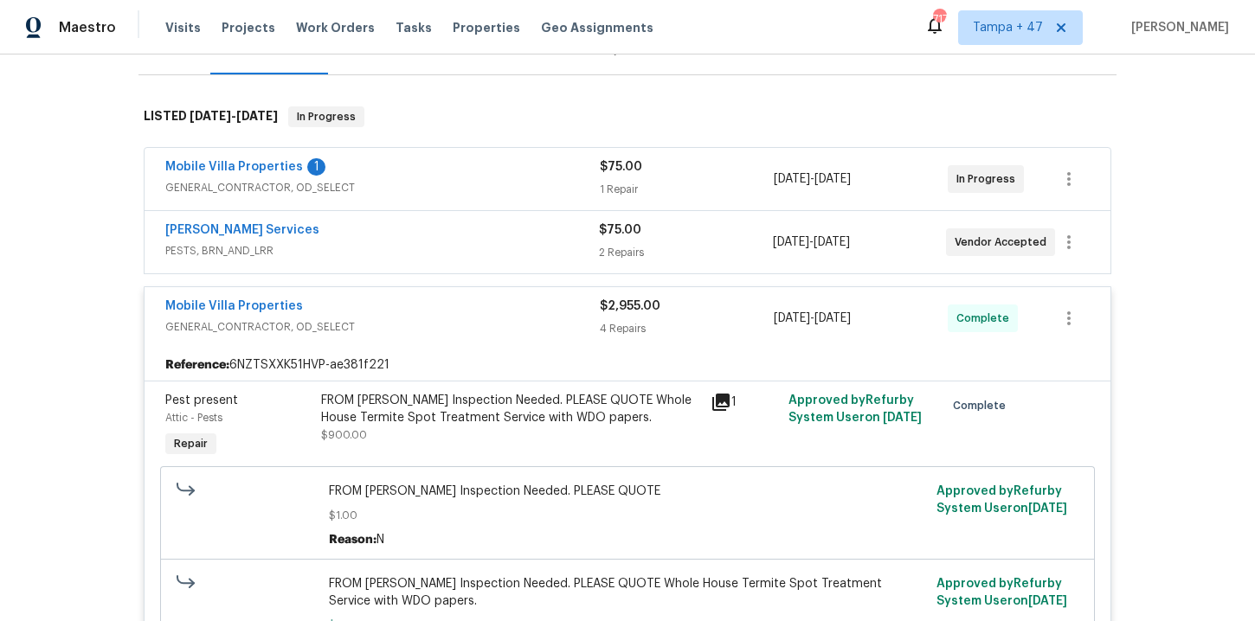
click at [484, 246] on span "PESTS, BRN_AND_LRR" at bounding box center [382, 250] width 434 height 17
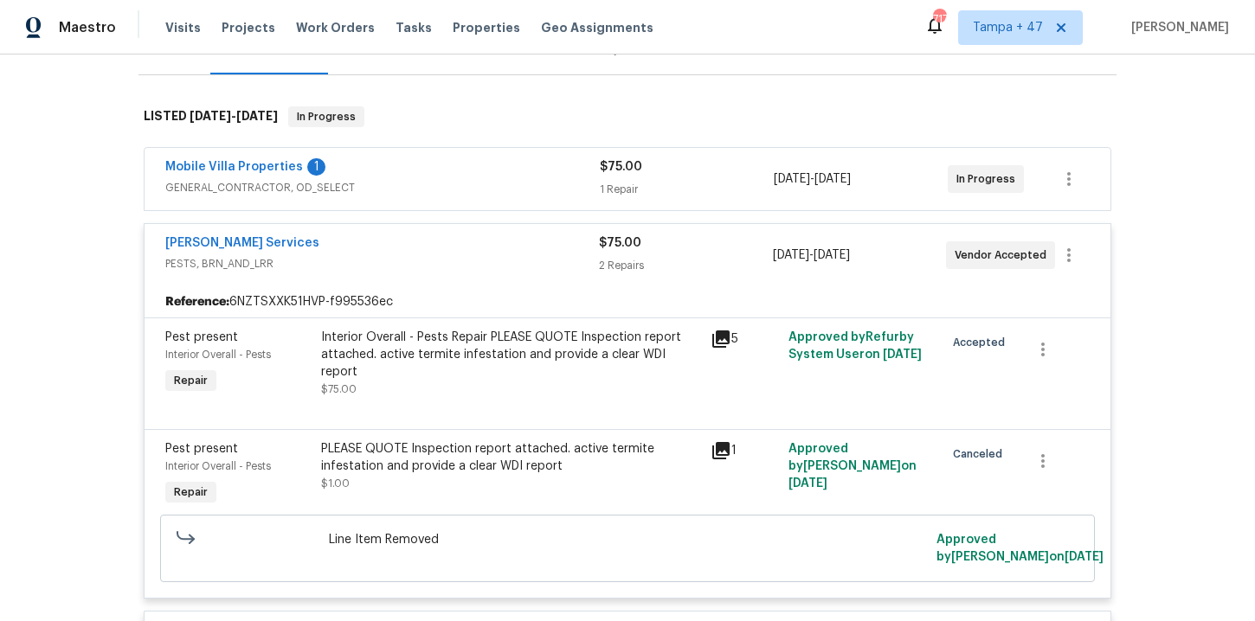
click at [451, 174] on div "Mobile Villa Properties 1" at bounding box center [382, 168] width 434 height 21
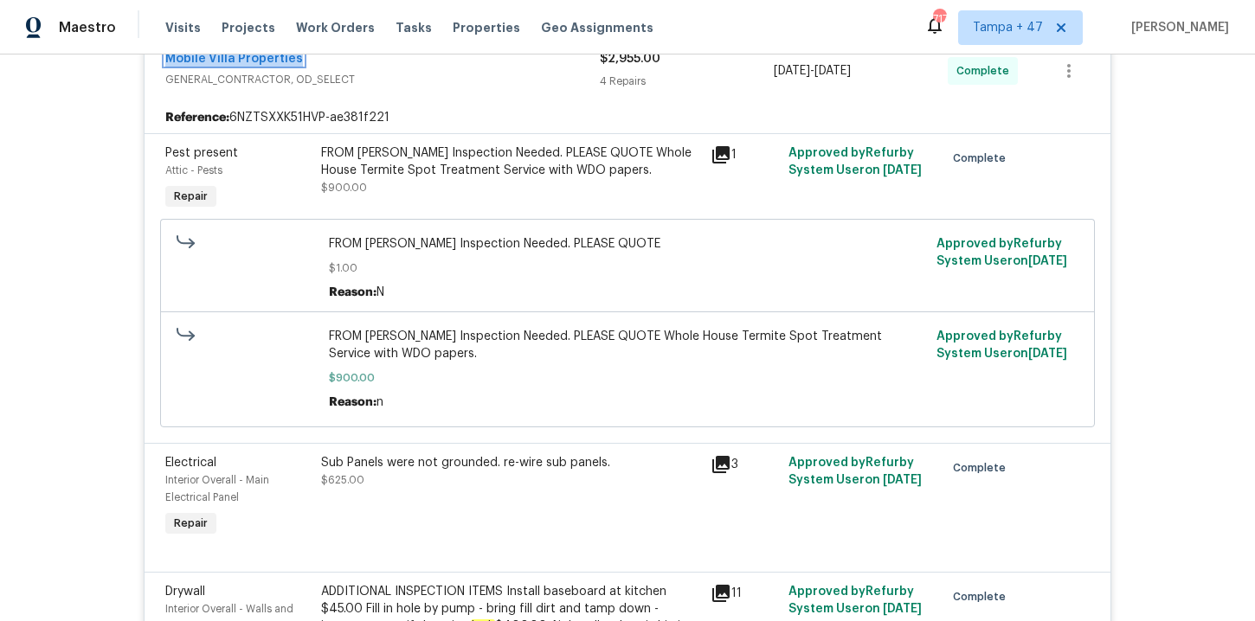
scroll to position [1035, 0]
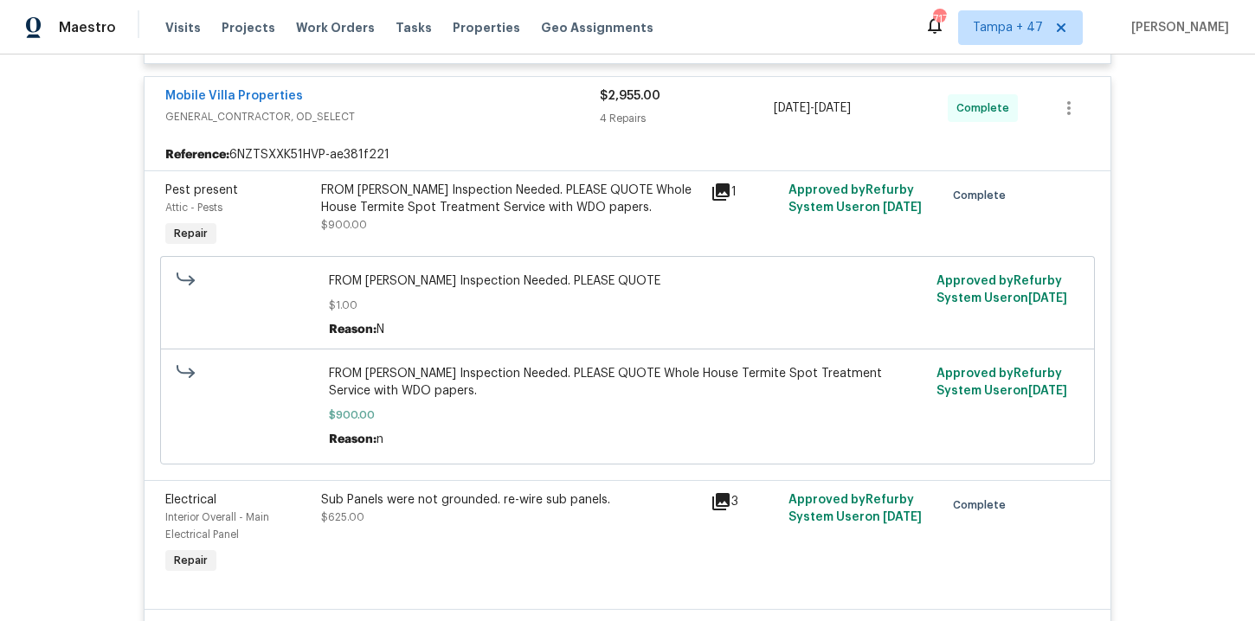
click at [466, 221] on div "FROM [PERSON_NAME] Inspection Needed. PLEASE QUOTE Whole House Termite Spot Tre…" at bounding box center [510, 208] width 379 height 52
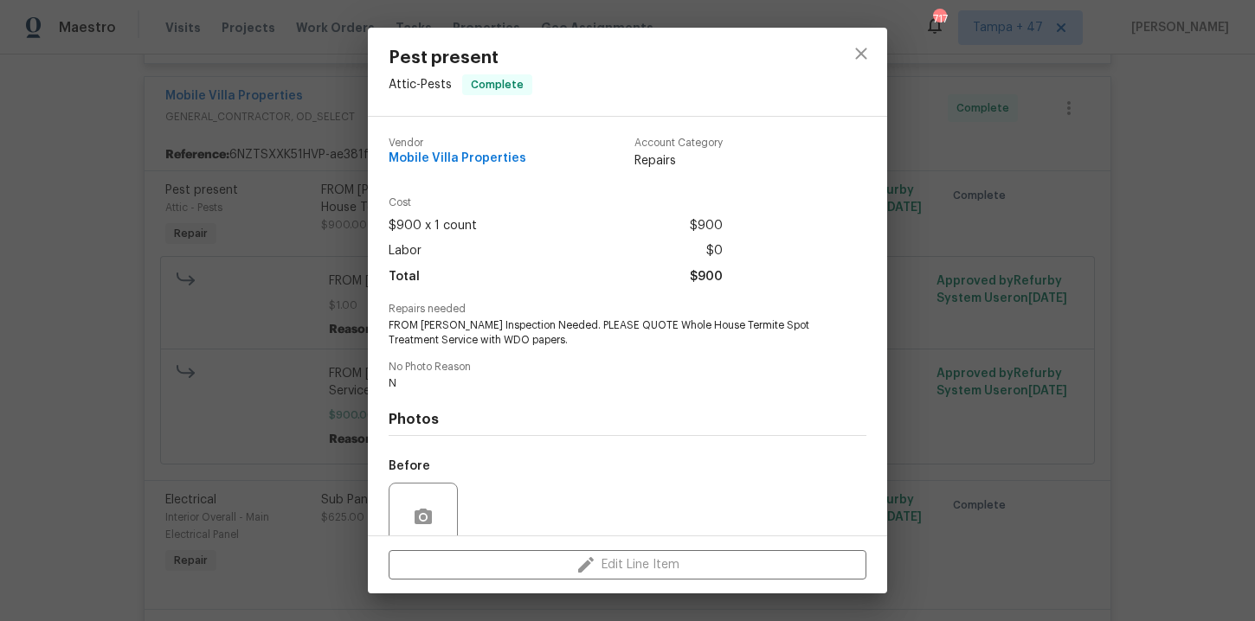
click at [442, 164] on span "Mobile Villa Properties" at bounding box center [458, 158] width 138 height 13
copy span "Mobile Villa Properties"
click at [972, 254] on div "Pest present Attic - Pests Complete Vendor Mobile Villa Properties Account Cate…" at bounding box center [627, 310] width 1255 height 621
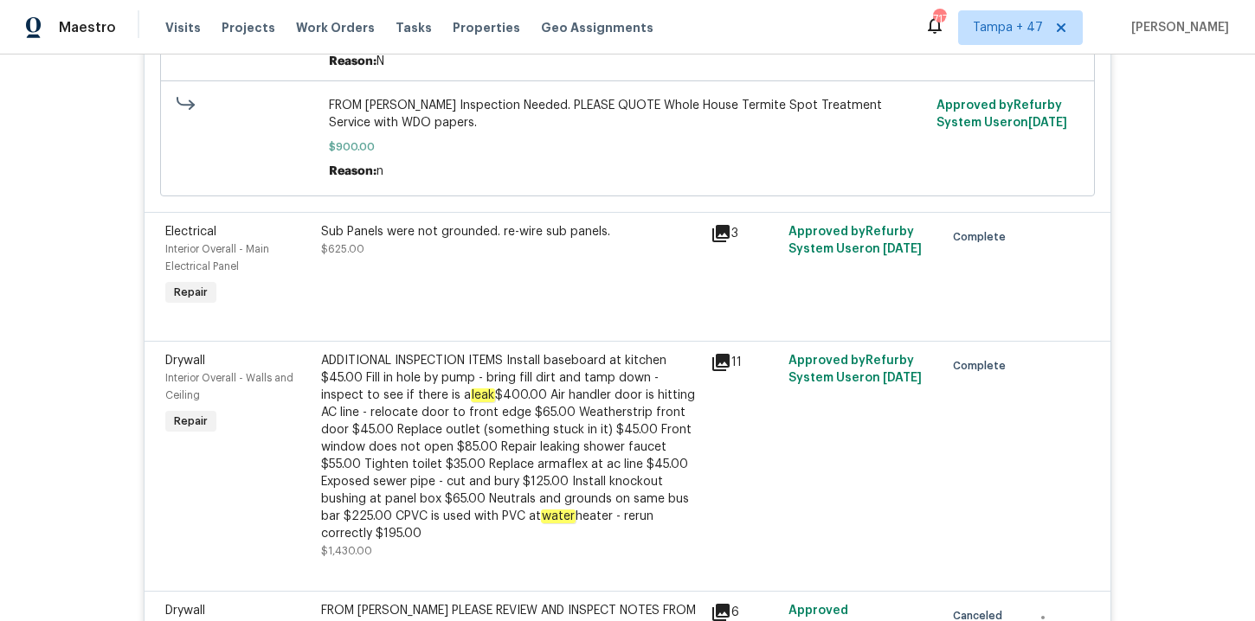
scroll to position [1330, 0]
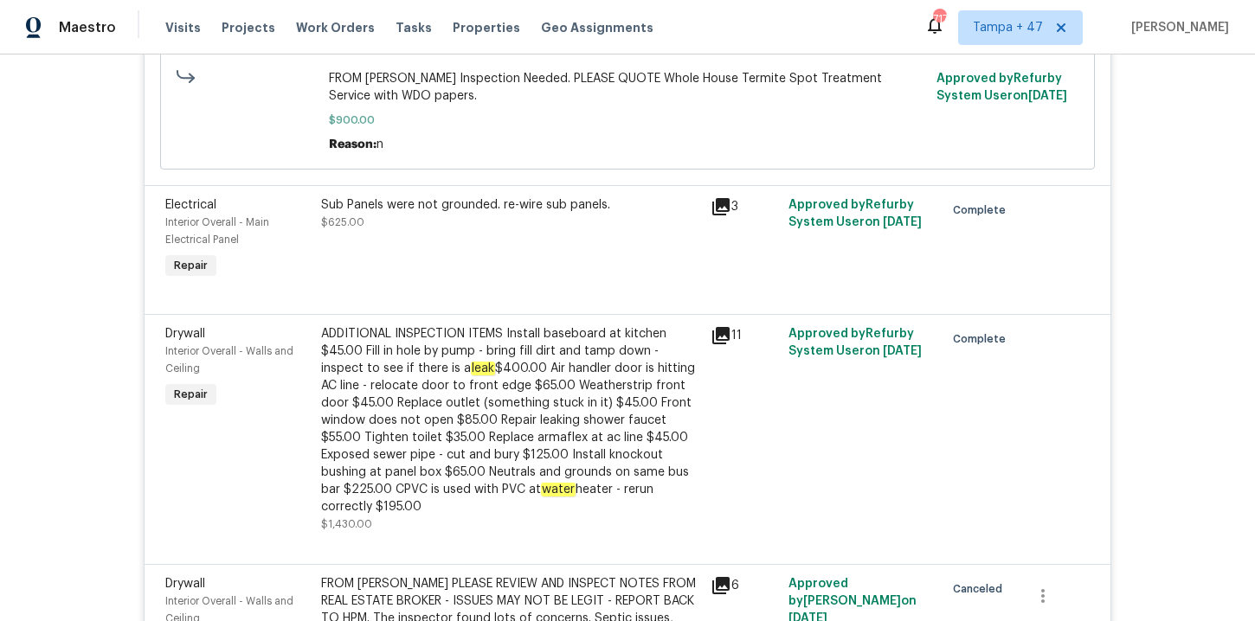
click at [600, 435] on div "ADDITIONAL INSPECTION ITEMS Install baseboard at kitchen $45.00 Fill in hole by…" at bounding box center [510, 420] width 379 height 190
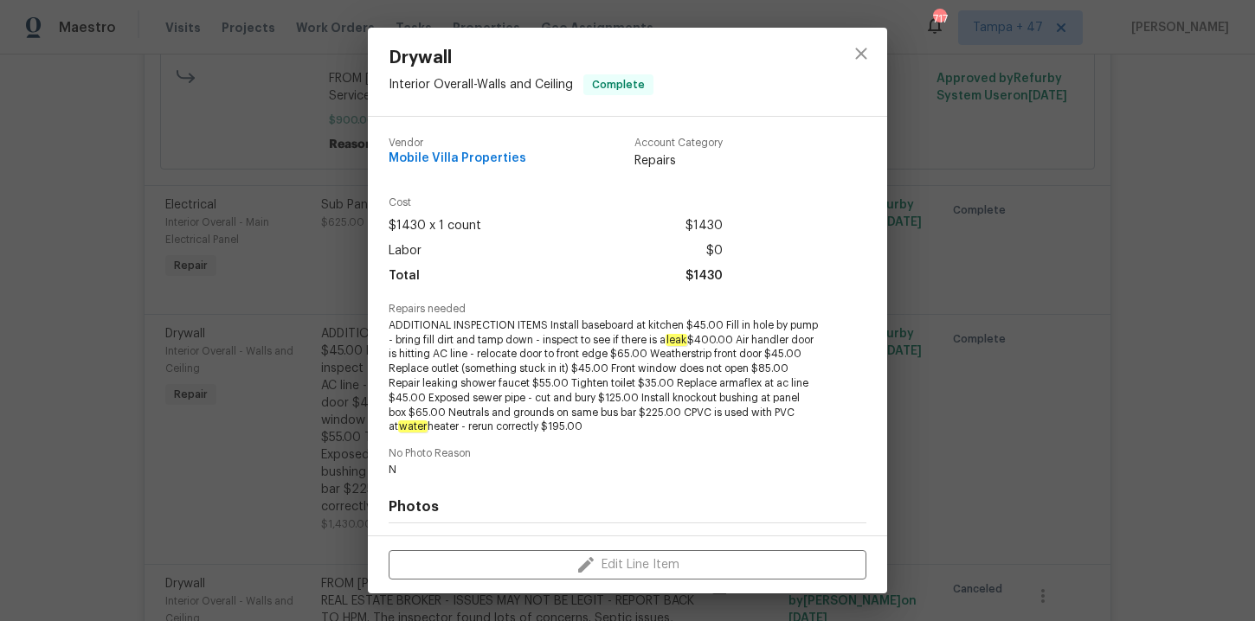
scroll to position [234, 0]
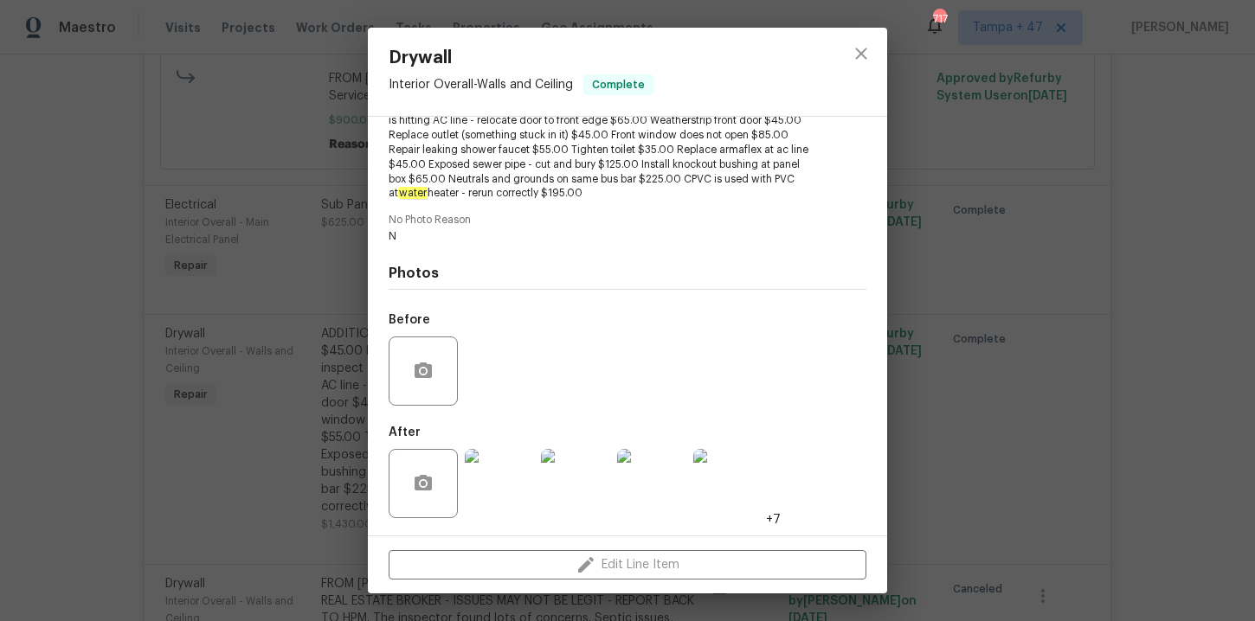
click at [96, 328] on div "Drywall Interior Overall - Walls and Ceiling Complete Vendor Mobile Villa Prope…" at bounding box center [627, 310] width 1255 height 621
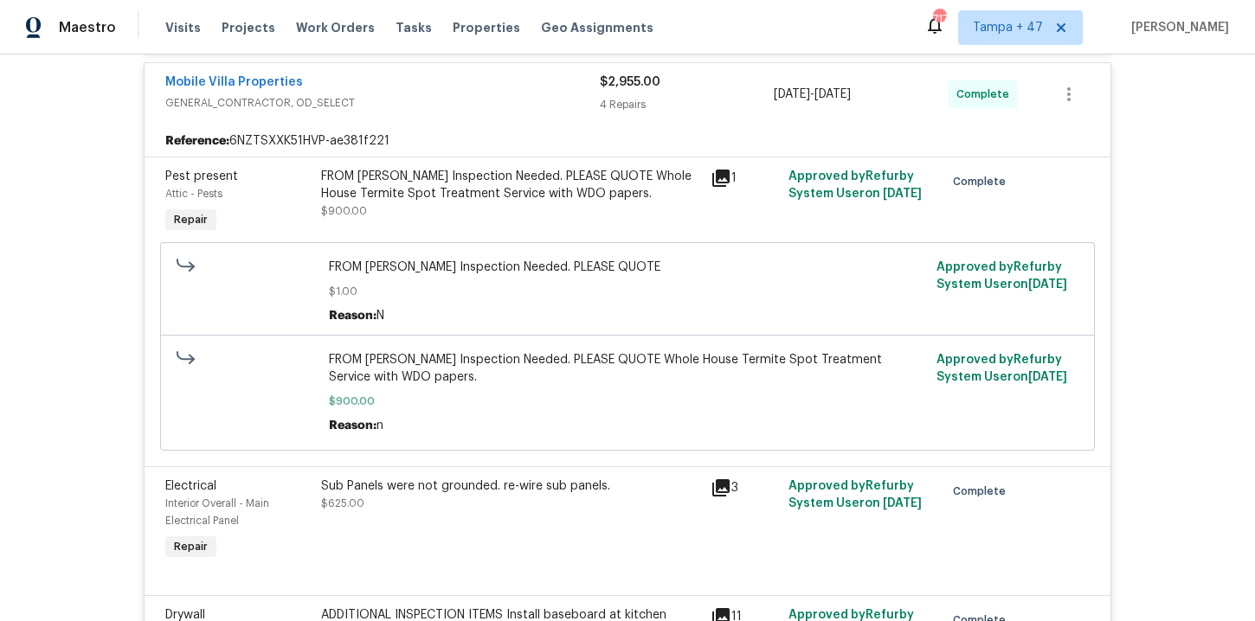
scroll to position [987, 0]
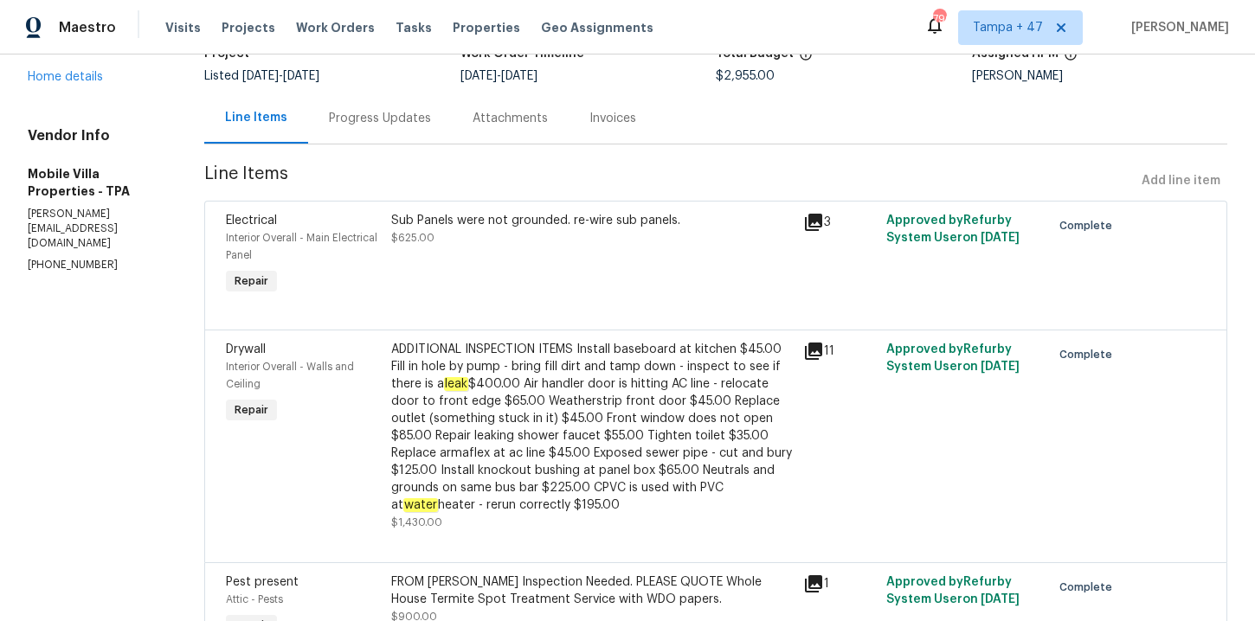
click at [334, 122] on div "Progress Updates" at bounding box center [380, 118] width 102 height 17
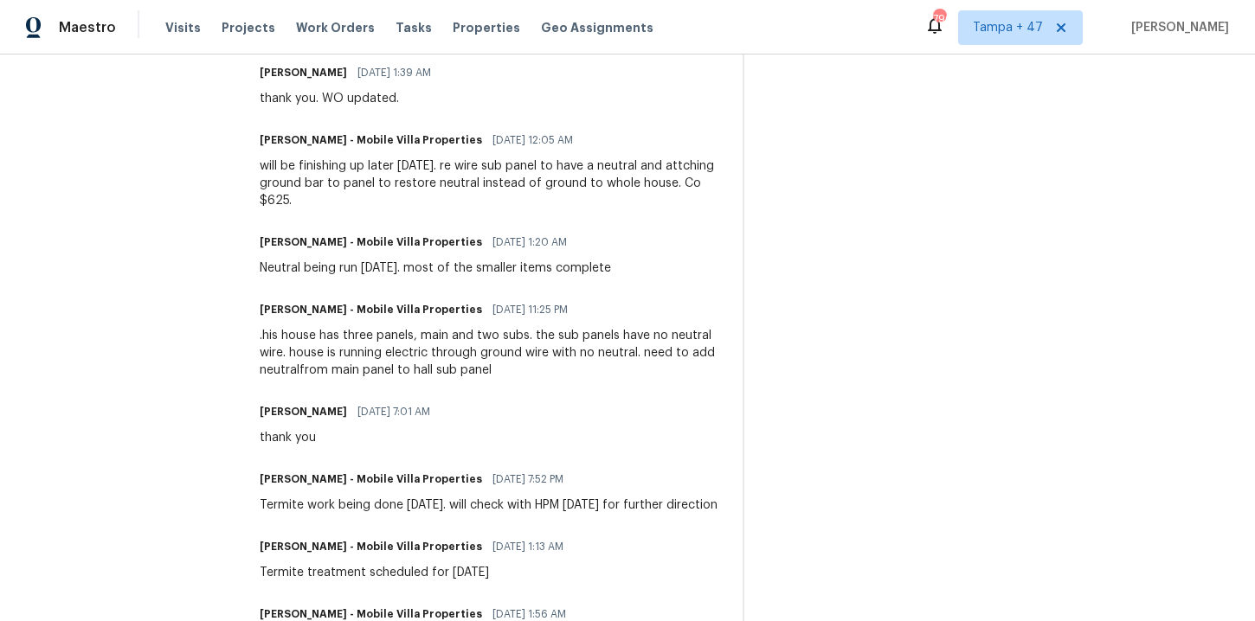
scroll to position [610, 0]
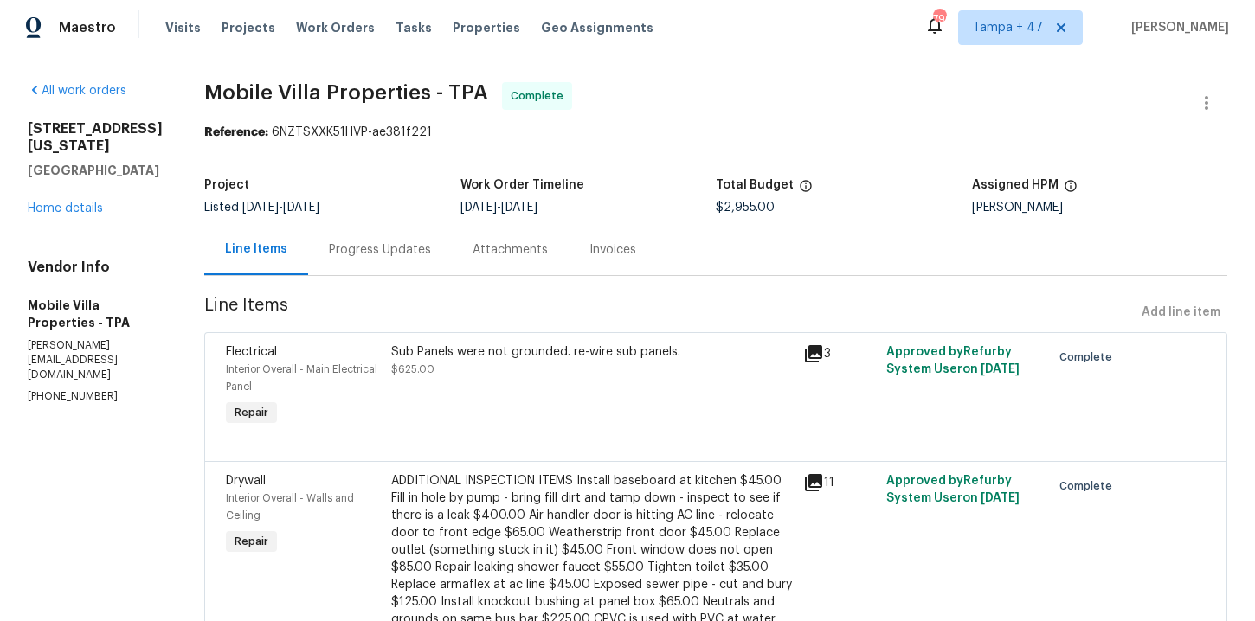
click at [333, 248] on div "Progress Updates" at bounding box center [380, 249] width 102 height 17
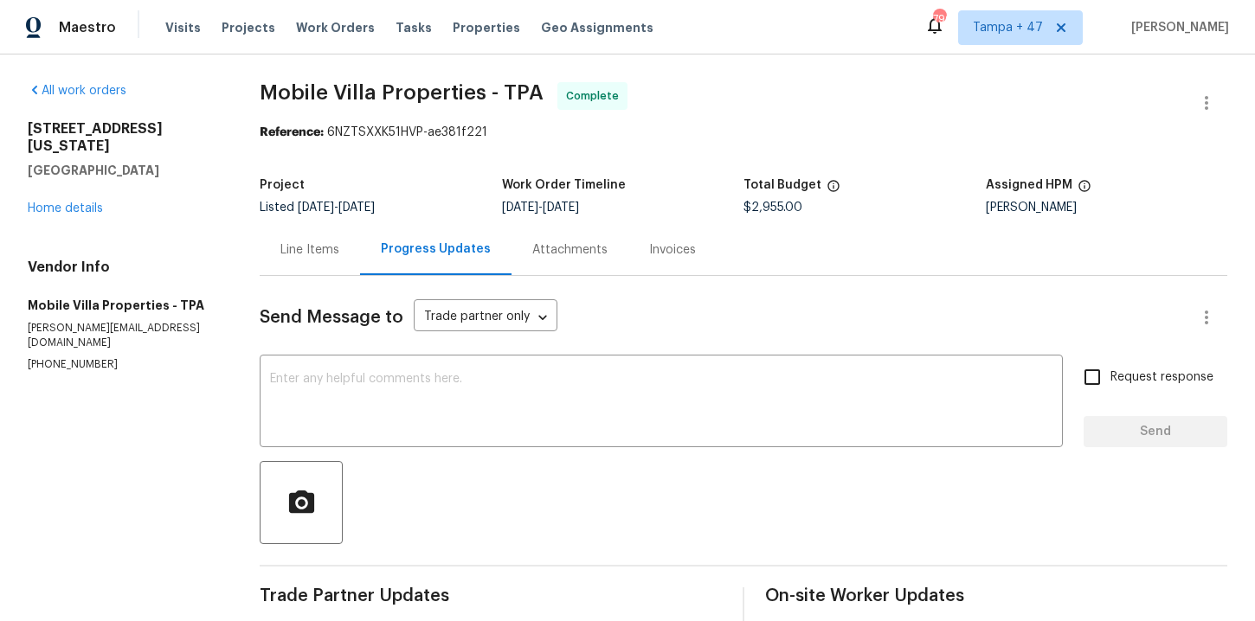
click at [331, 257] on div "Line Items" at bounding box center [309, 249] width 59 height 17
